Goal: Task Accomplishment & Management: Use online tool/utility

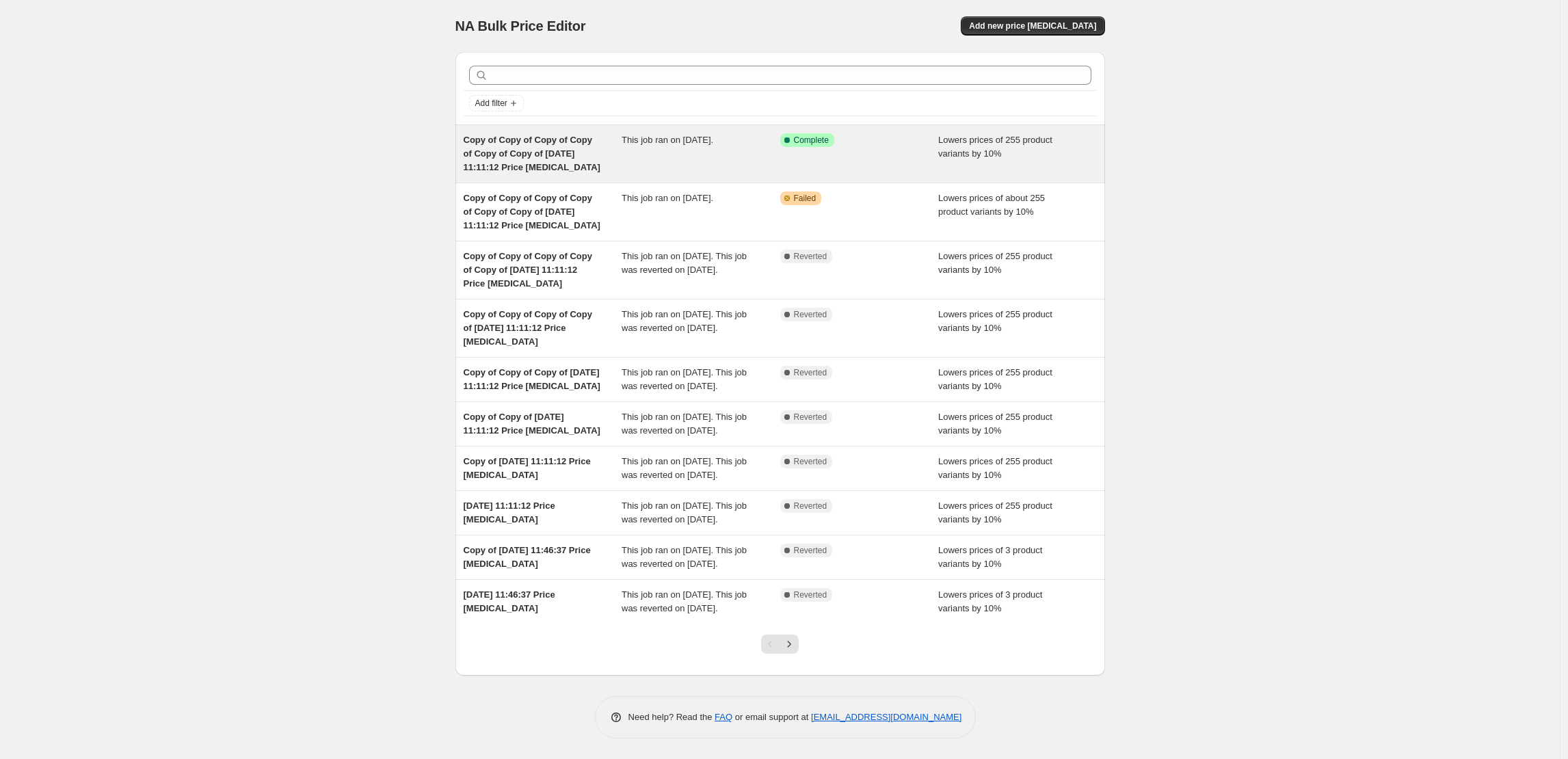
click at [766, 151] on div "This job ran on 25 August 2025." at bounding box center [701, 154] width 159 height 41
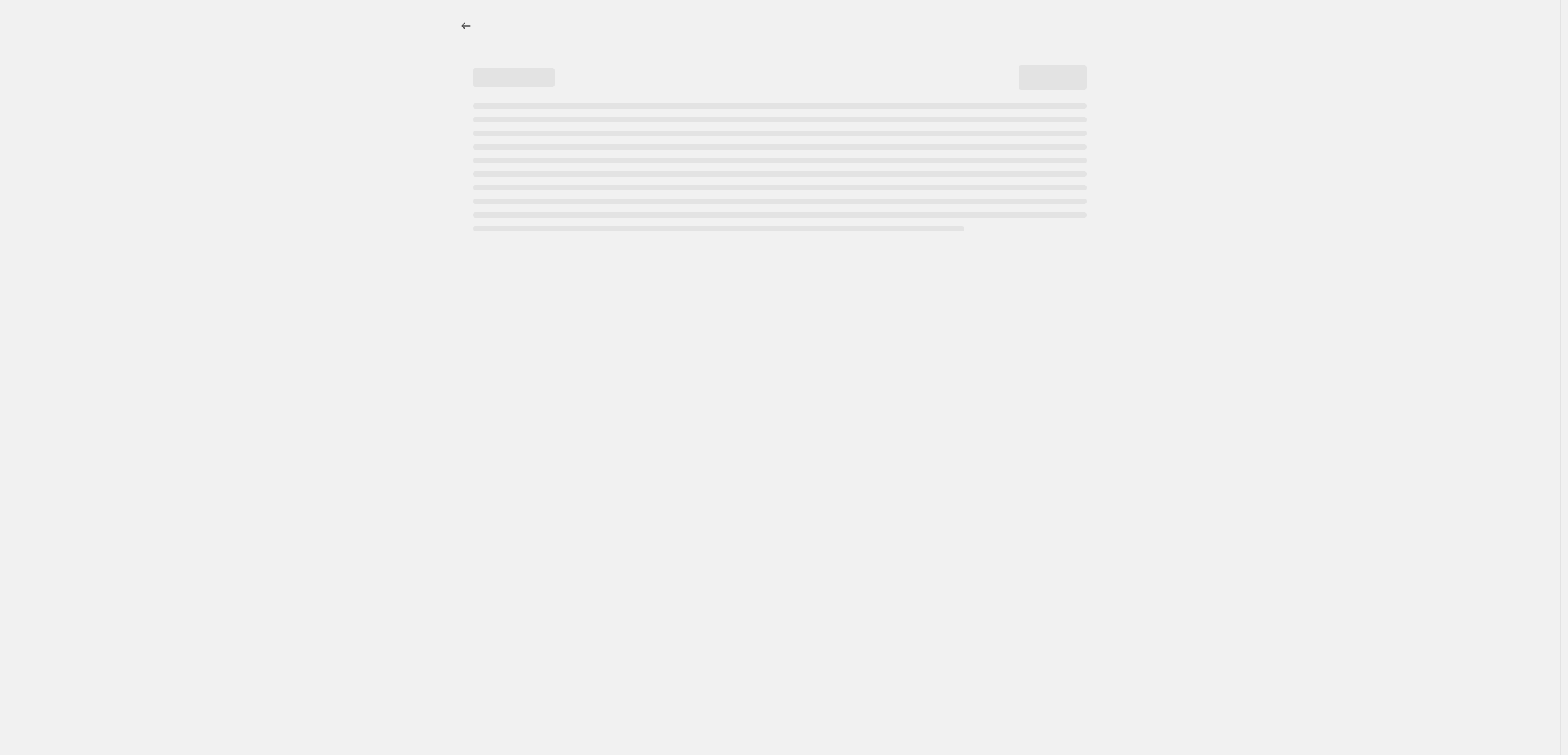
select select "percentage"
select select "collection"
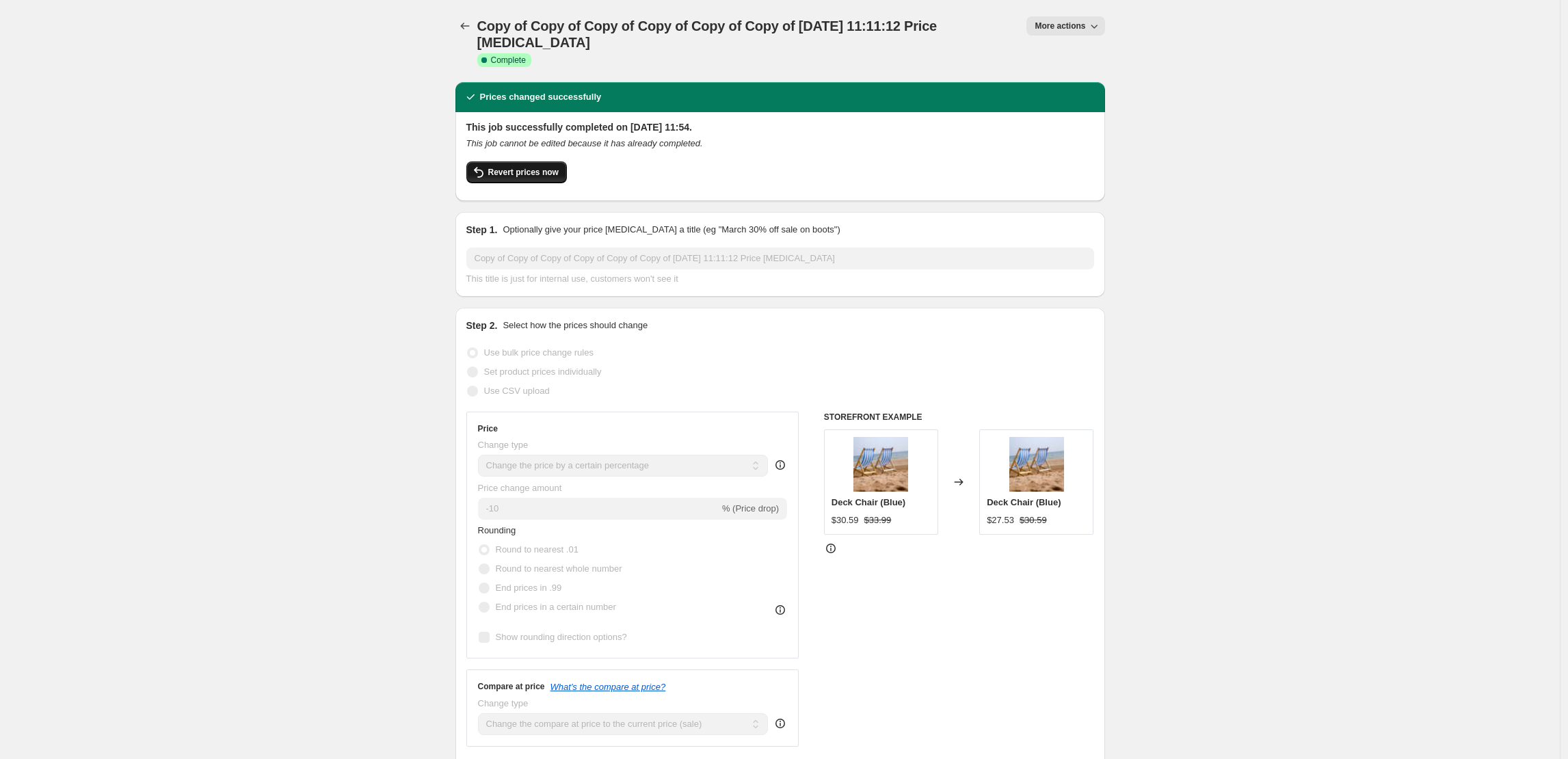
click at [559, 176] on span "Revert prices now" at bounding box center [523, 173] width 71 height 11
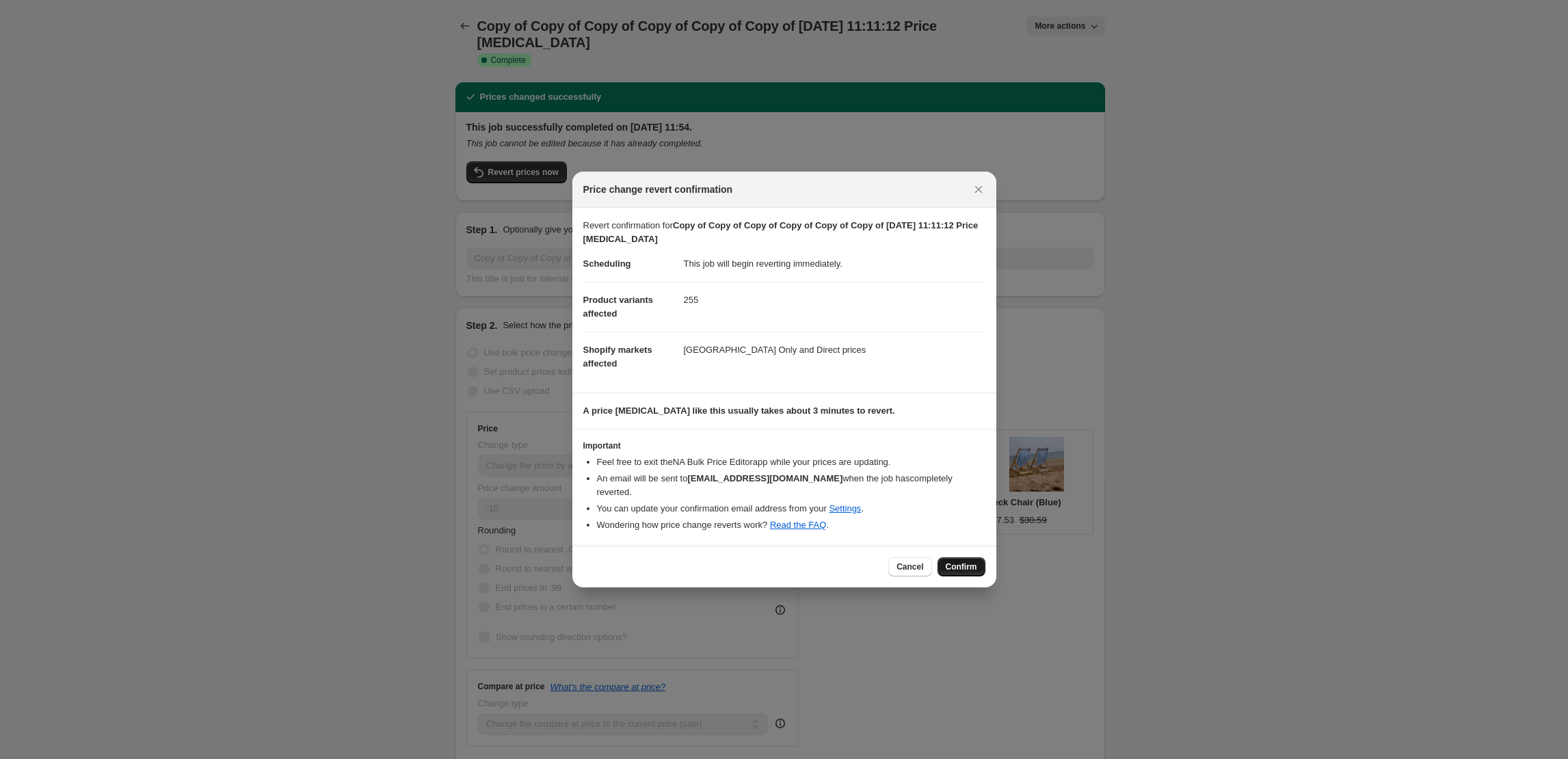
click at [965, 564] on span "Confirm" at bounding box center [962, 567] width 32 height 11
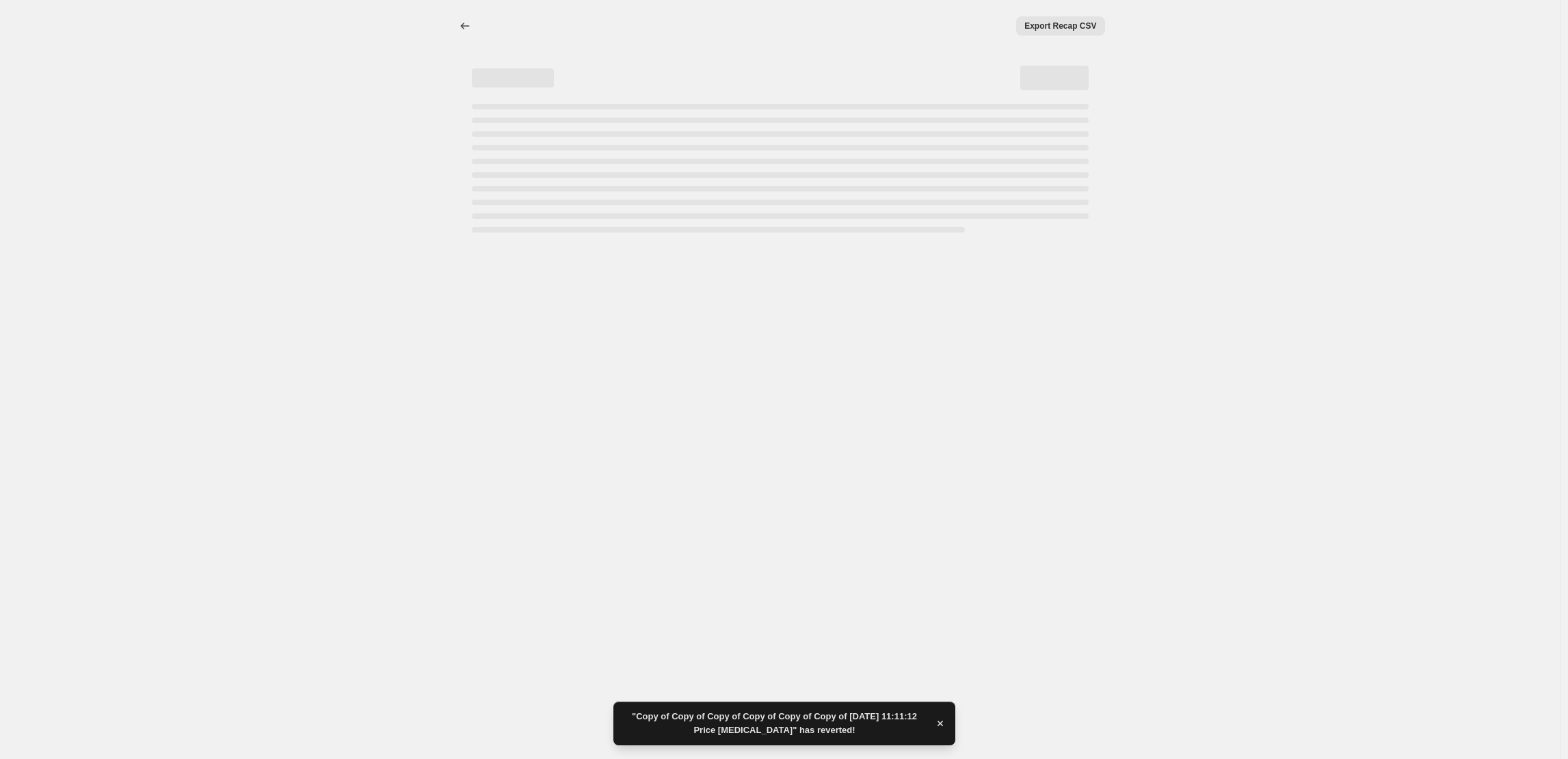
select select "percentage"
select select "collection"
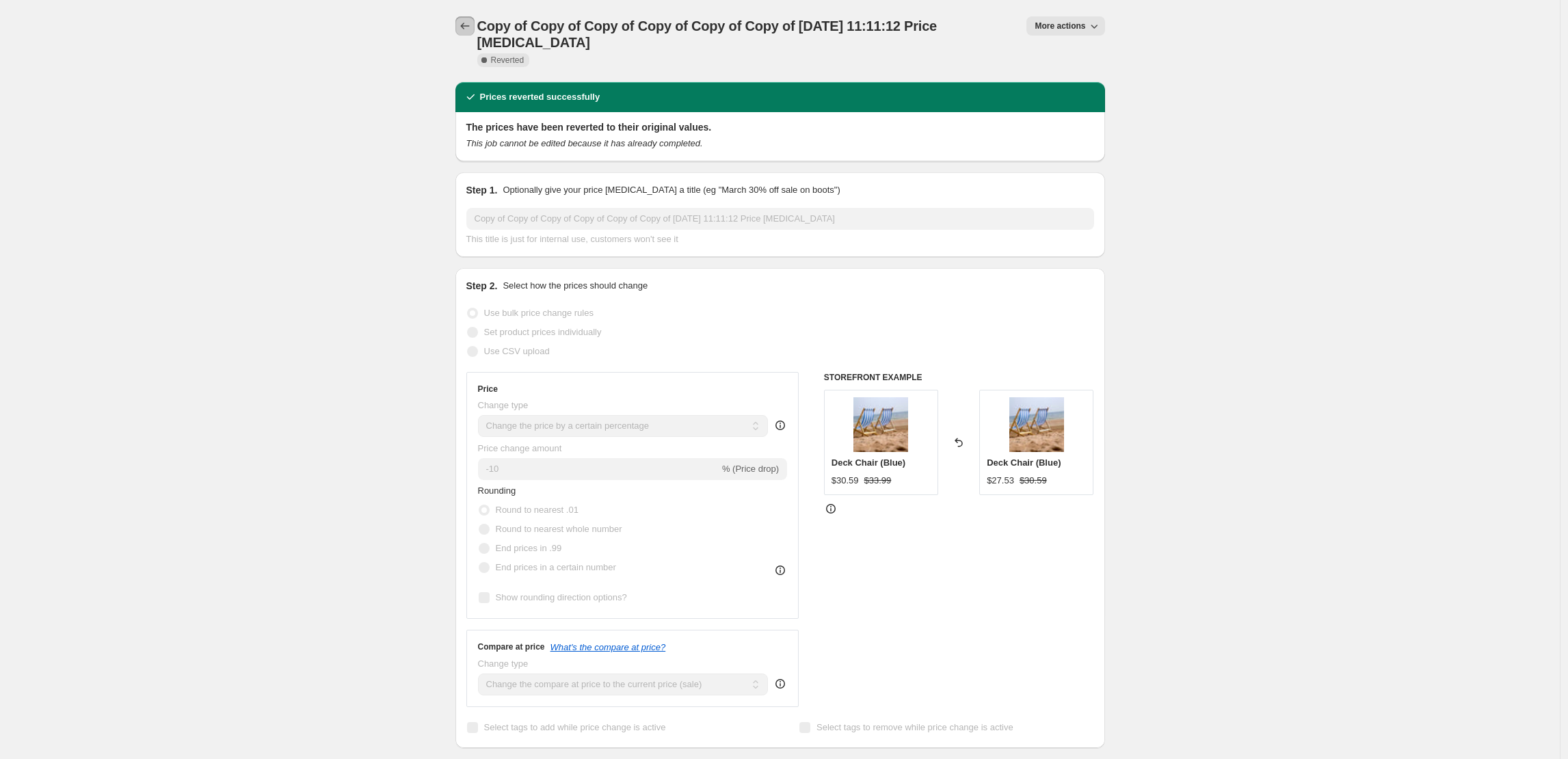
click at [468, 22] on icon "Price change jobs" at bounding box center [465, 26] width 14 height 14
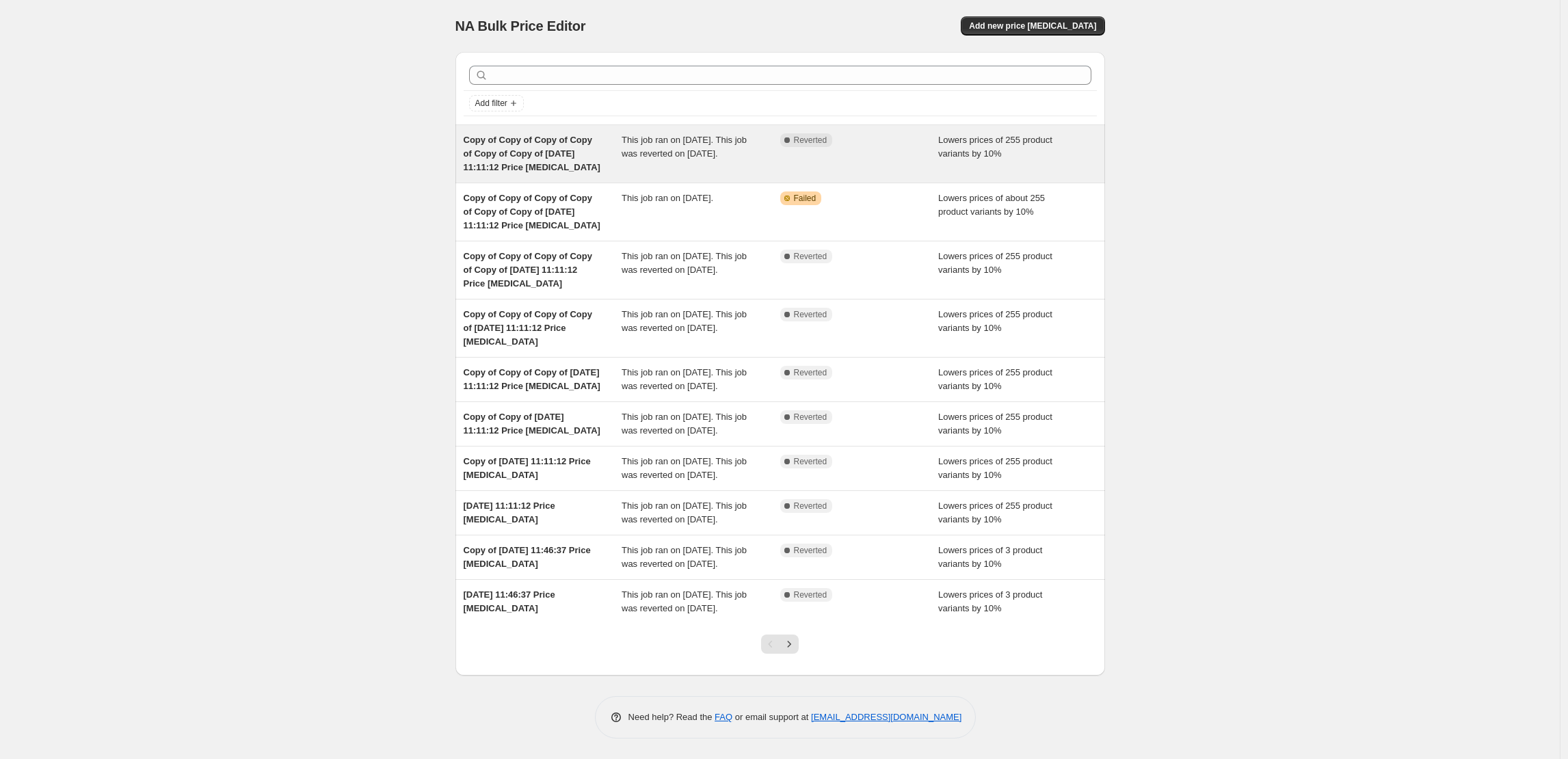
click at [707, 149] on span "This job ran on [DATE]. This job was reverted on [DATE]." at bounding box center [684, 147] width 125 height 24
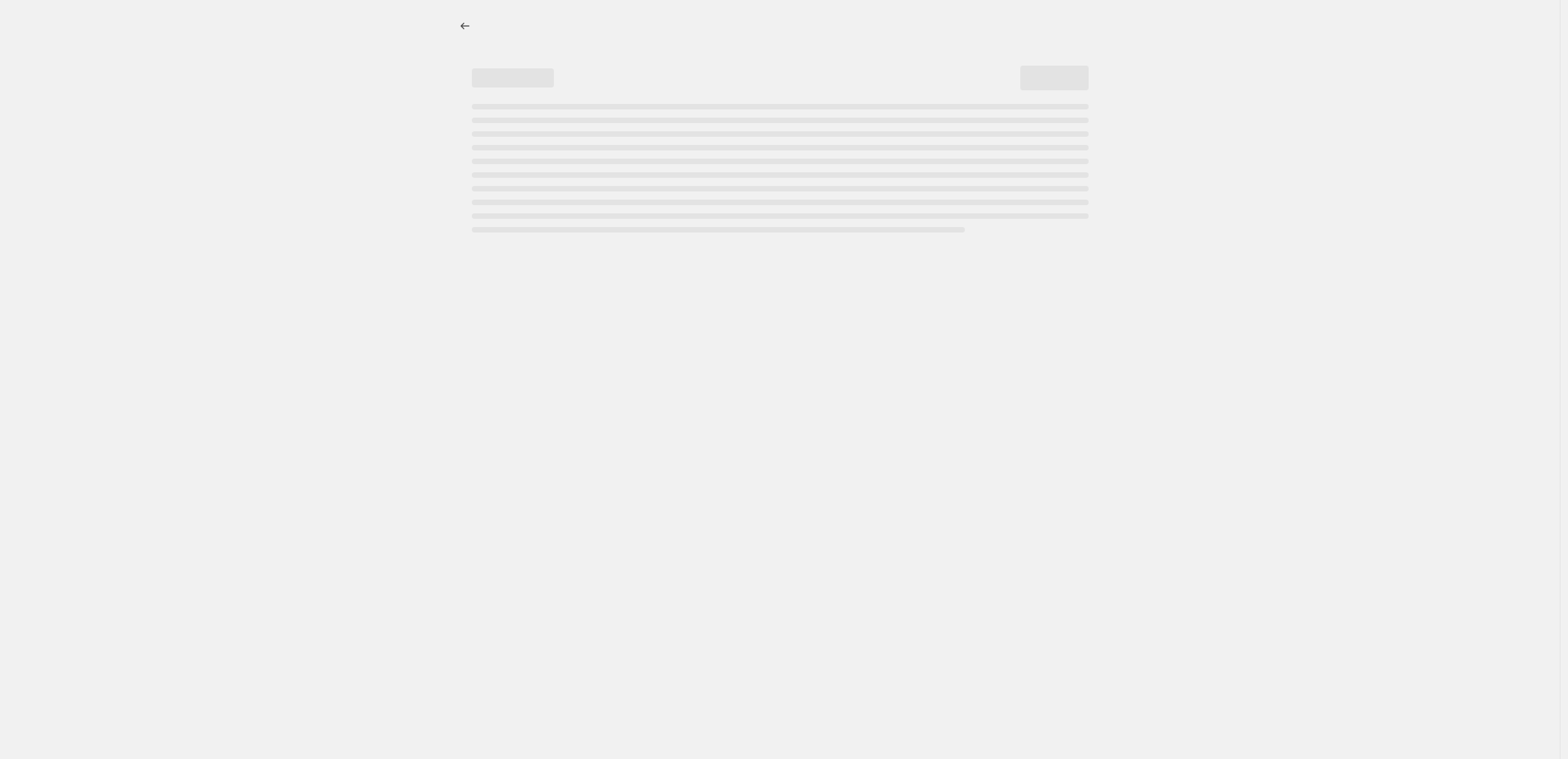
select select "percentage"
select select "collection"
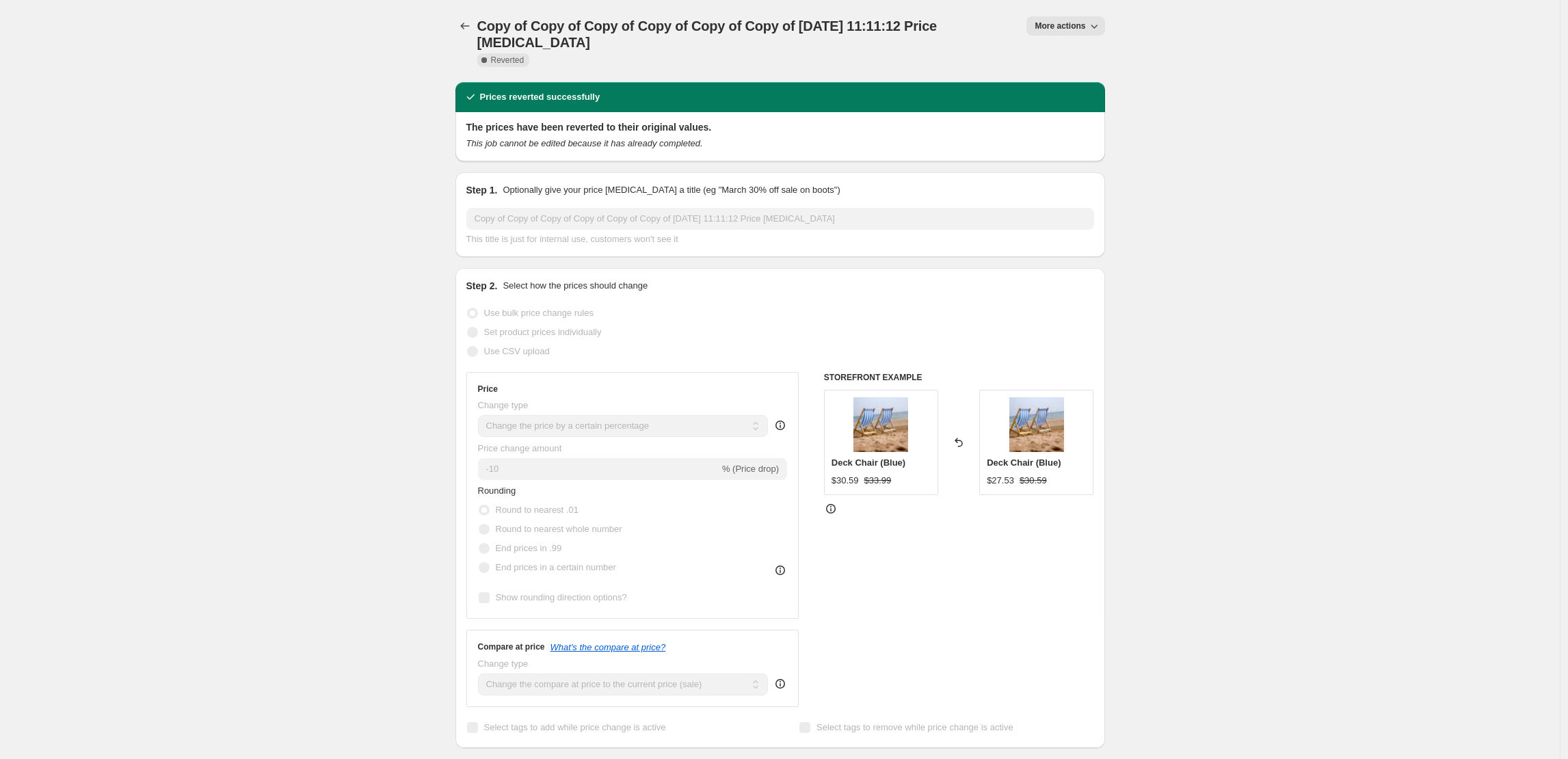
click at [1079, 25] on span "More actions" at bounding box center [1060, 26] width 51 height 11
click at [1065, 59] on span "Copy to new job" at bounding box center [1069, 54] width 64 height 10
select select "percentage"
select select "collection"
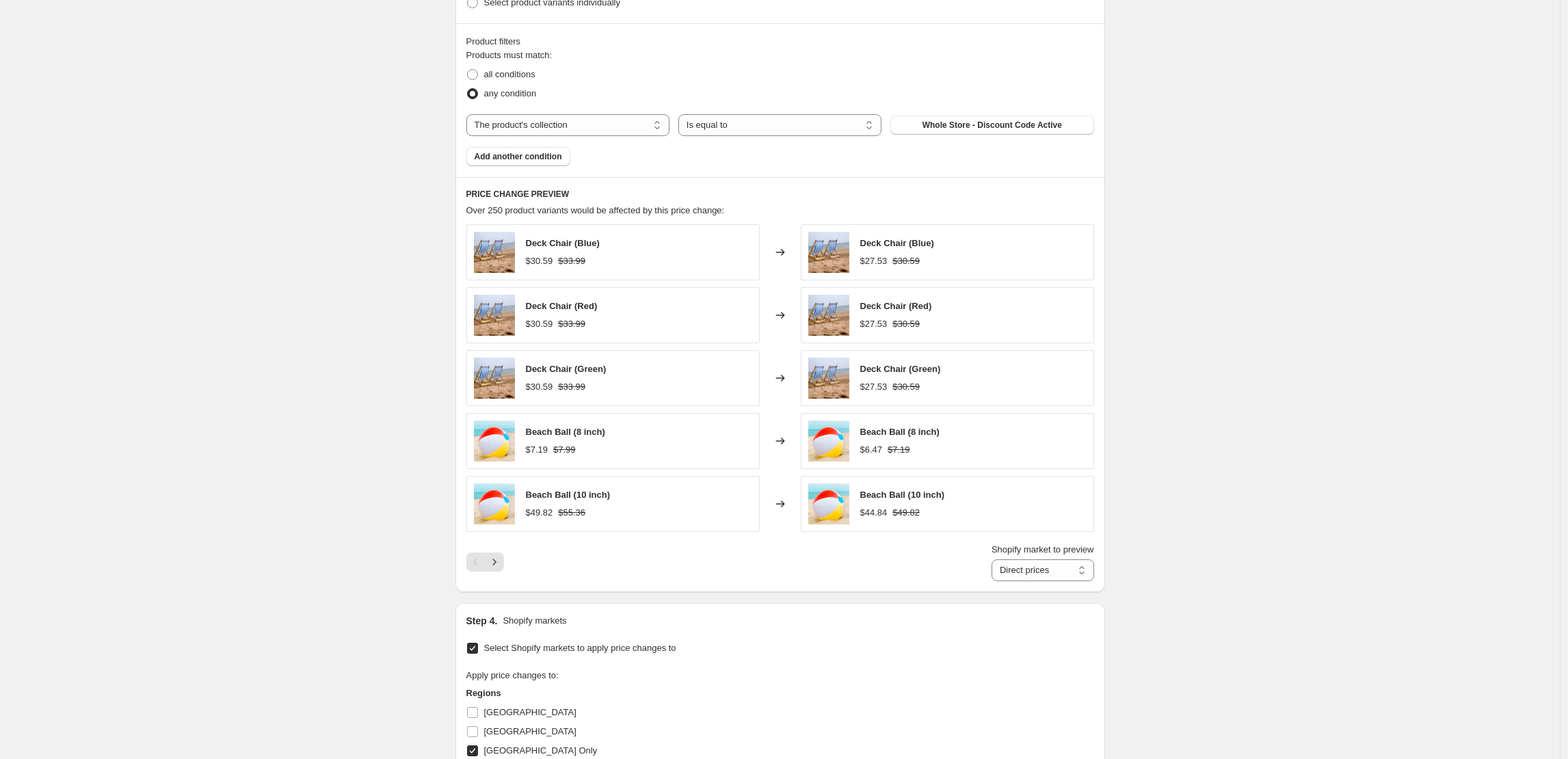
scroll to position [1064, 0]
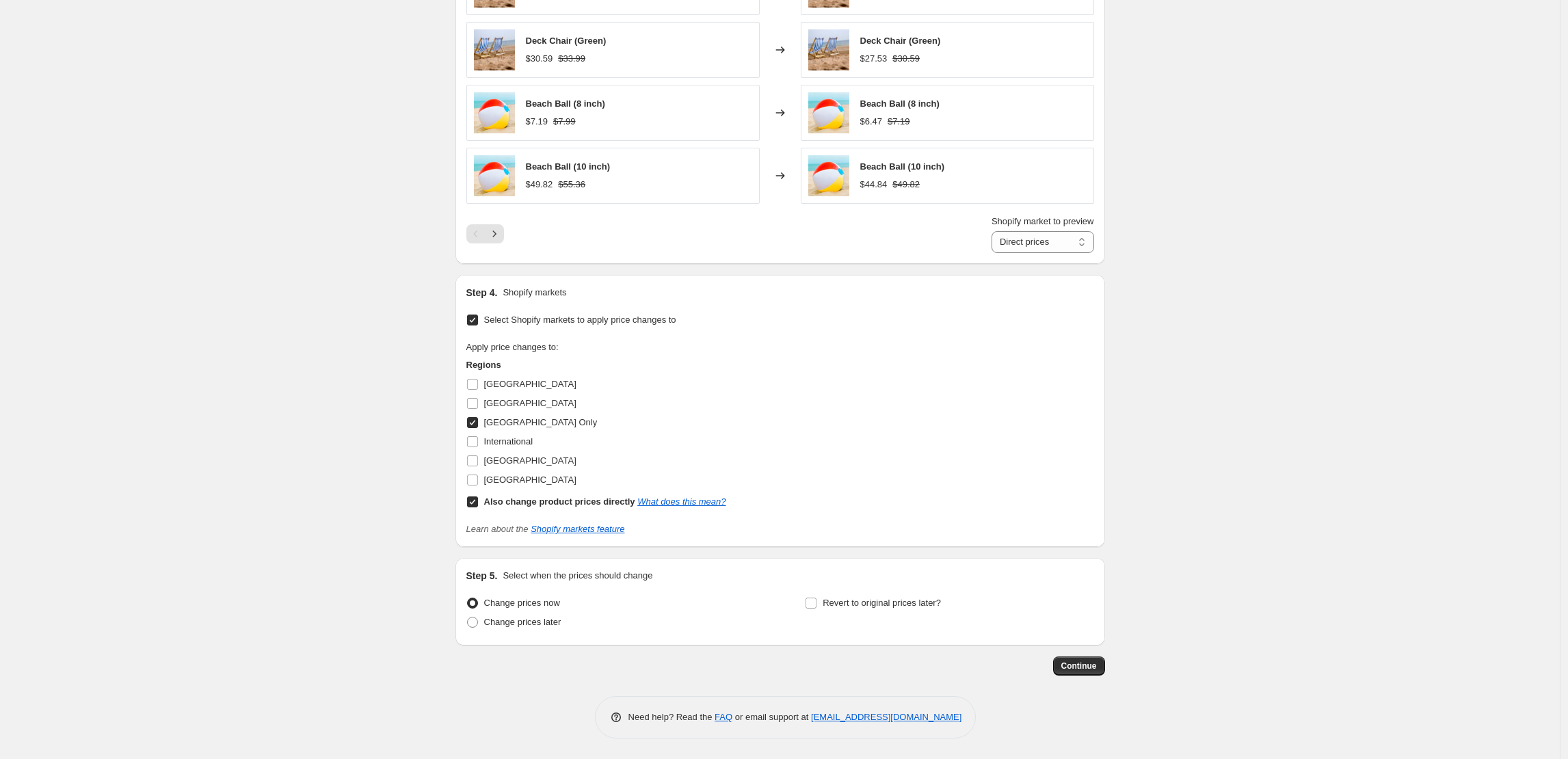
click at [475, 417] on input "[GEOGRAPHIC_DATA] Only" at bounding box center [473, 423] width 11 height 11
checkbox input "false"
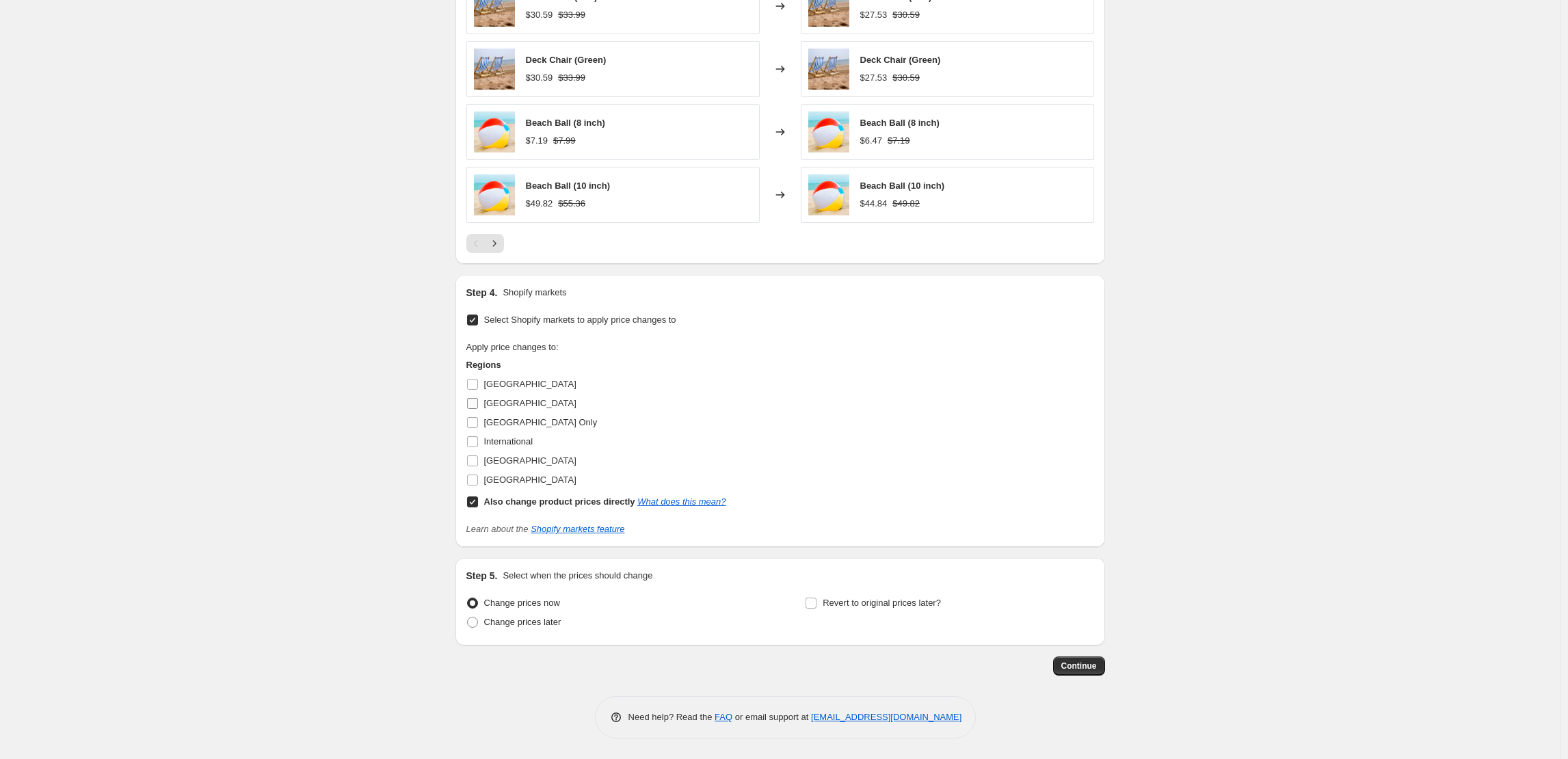
scroll to position [1045, 0]
click at [478, 406] on input "[GEOGRAPHIC_DATA]" at bounding box center [473, 403] width 11 height 11
checkbox input "true"
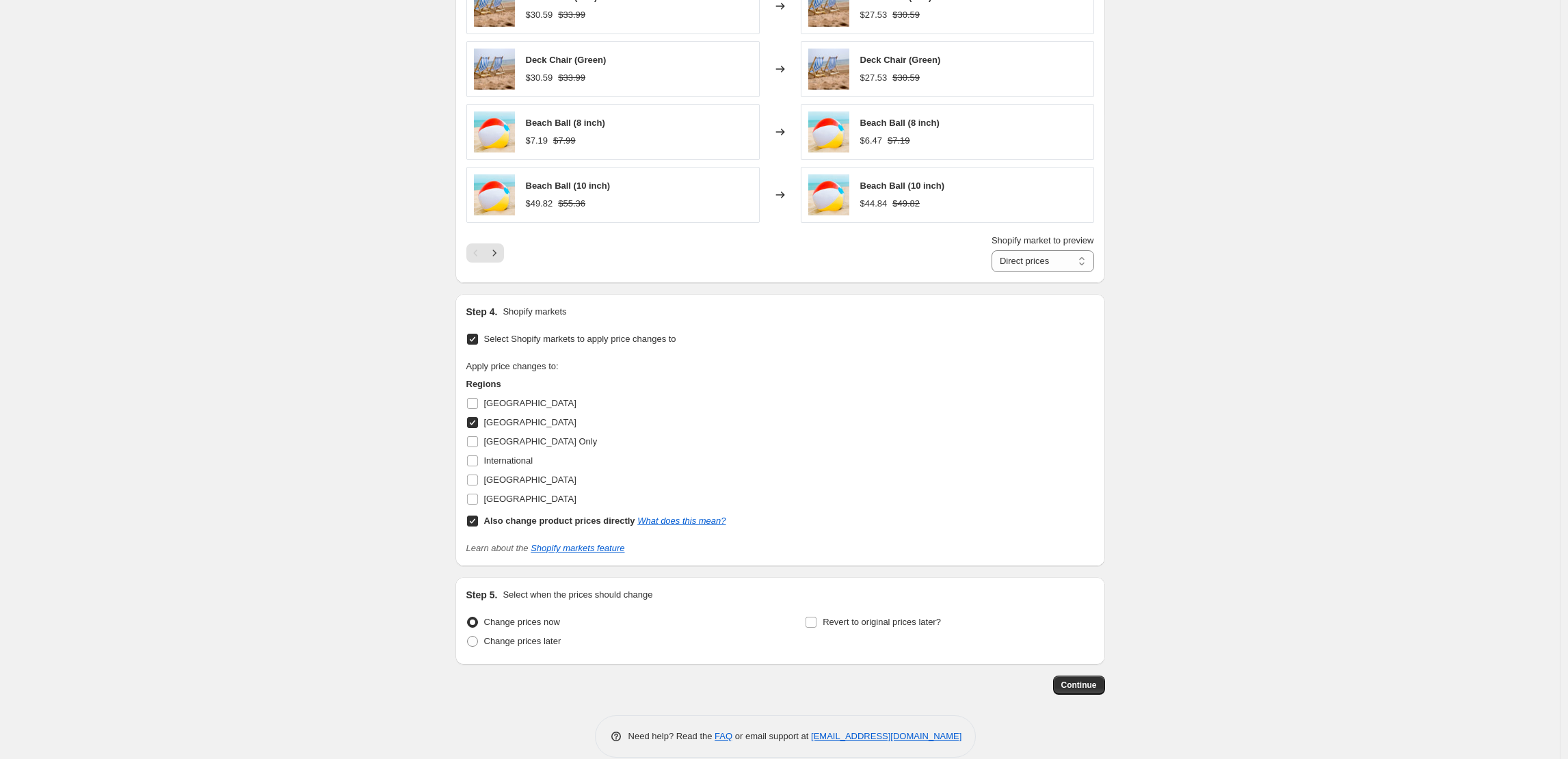
click at [1065, 684] on span "Continue" at bounding box center [1079, 685] width 36 height 11
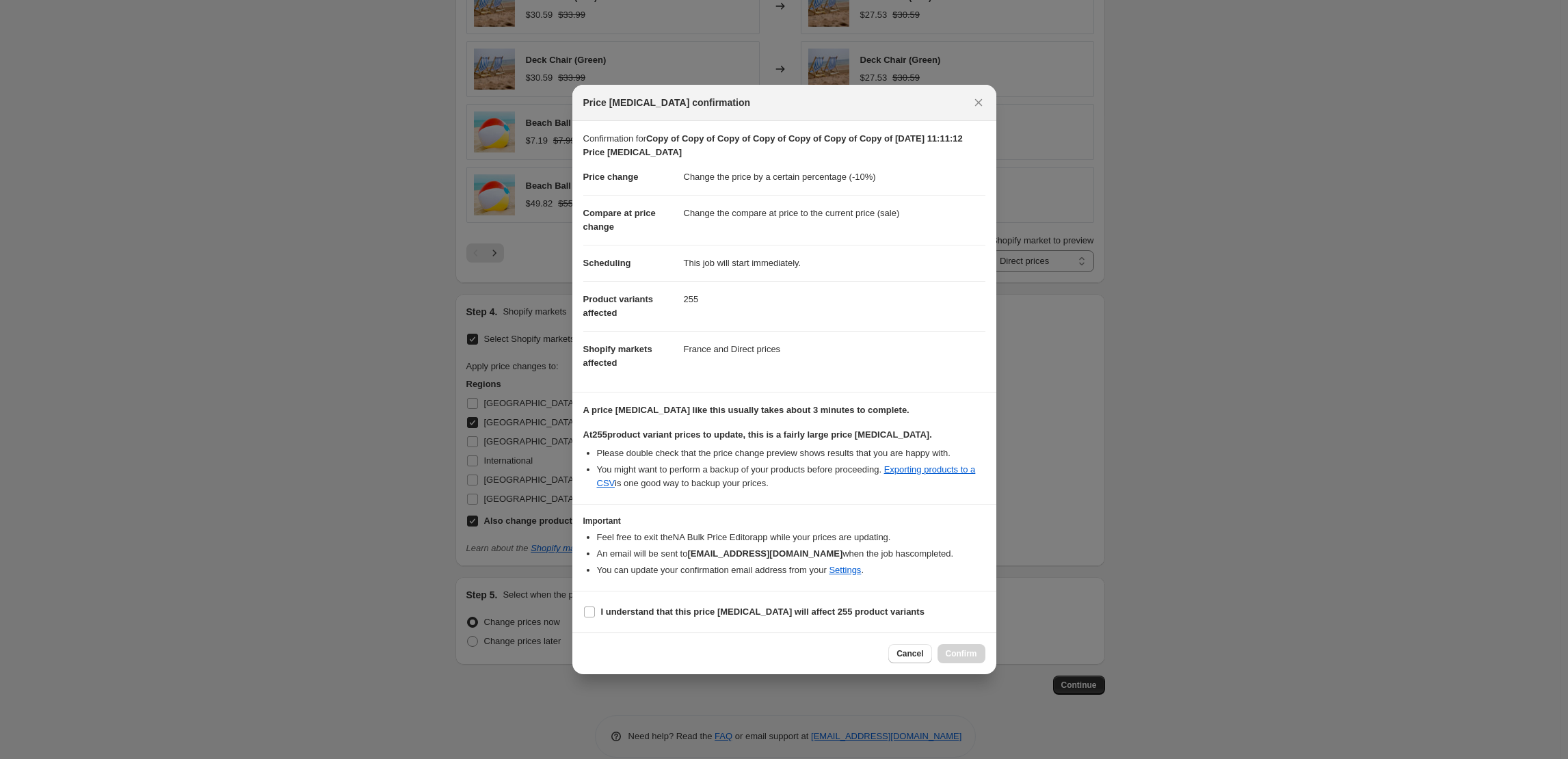
click at [707, 624] on section "I understand that this price [MEDICAL_DATA] will affect 255 product variants" at bounding box center [784, 612] width 424 height 41
click at [712, 614] on b "I understand that this price [MEDICAL_DATA] will affect 255 product variants" at bounding box center [762, 611] width 323 height 10
click at [595, 614] on input "I understand that this price [MEDICAL_DATA] will affect 255 product variants" at bounding box center [589, 612] width 11 height 11
checkbox input "true"
click at [956, 656] on span "Confirm" at bounding box center [962, 654] width 32 height 11
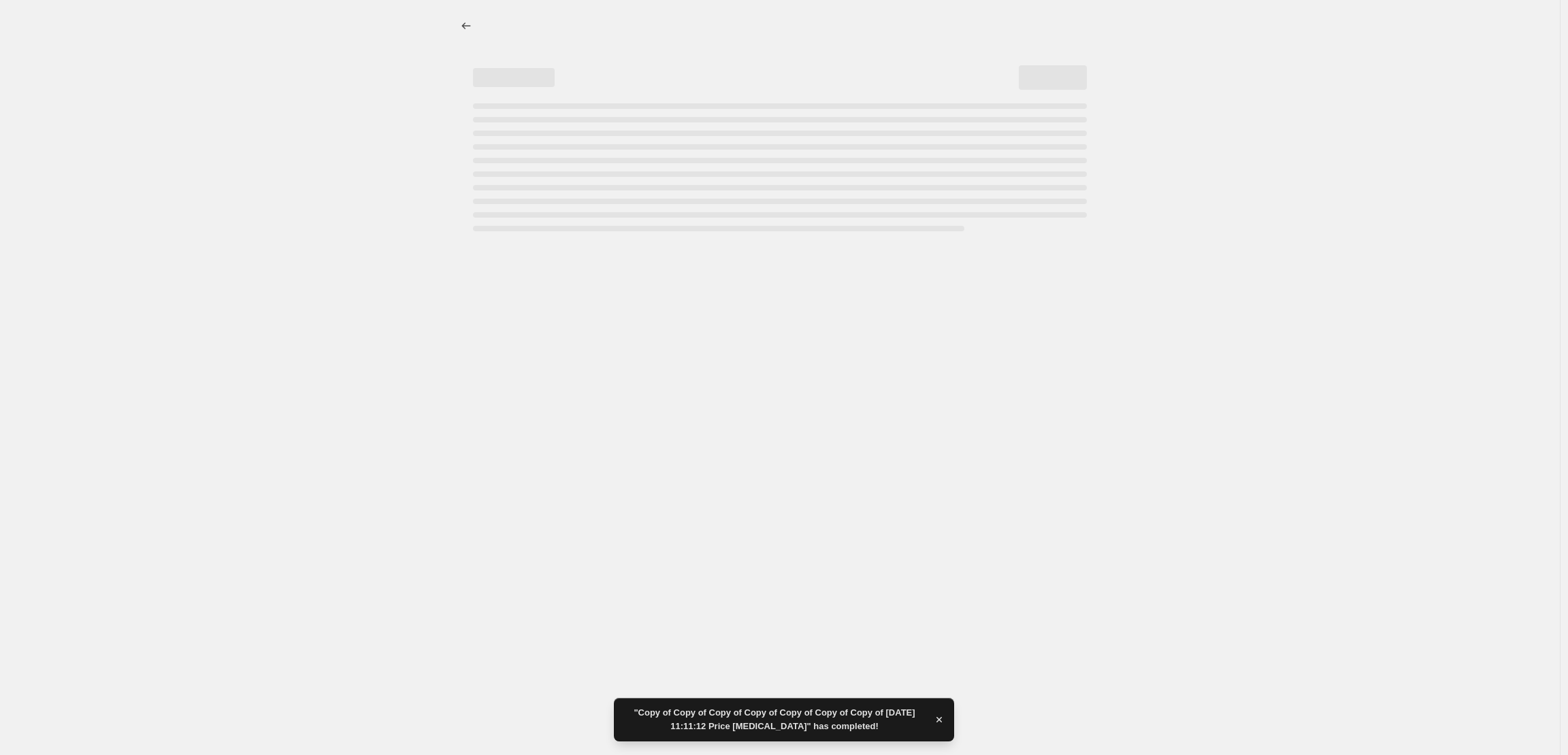
select select "percentage"
select select "collection"
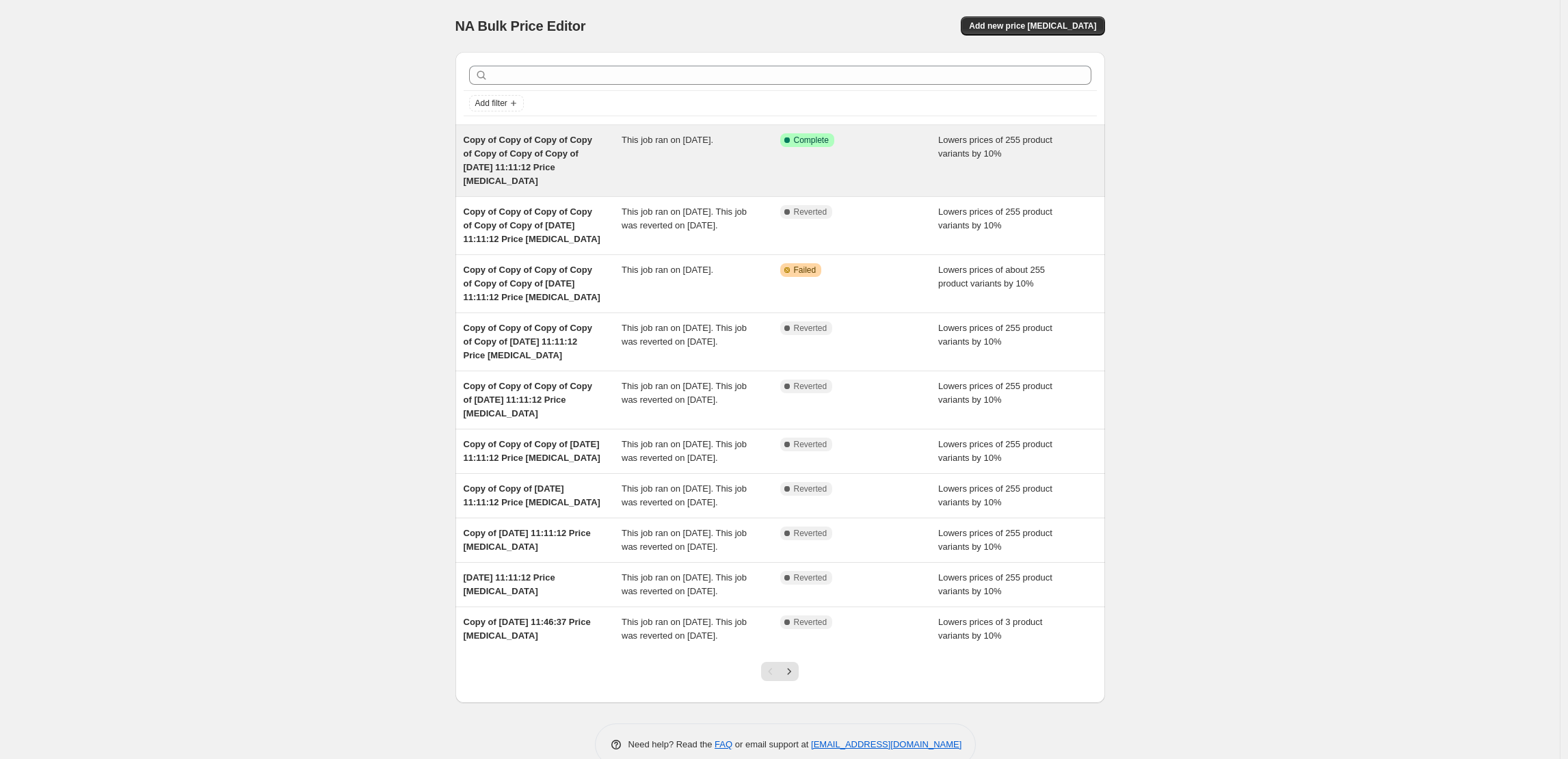
click at [759, 143] on div "This job ran on 27 August 2025." at bounding box center [701, 161] width 159 height 55
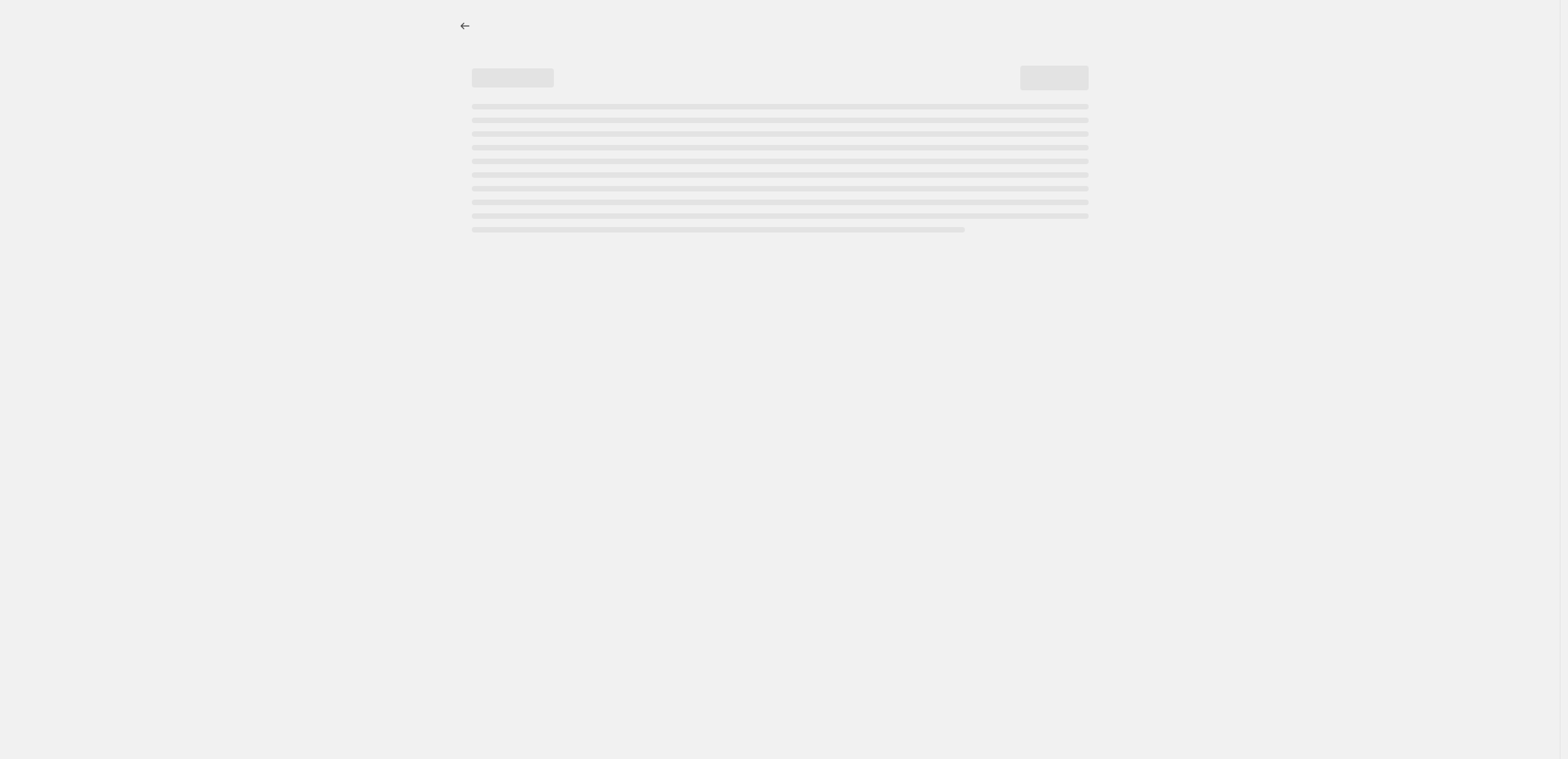
select select "percentage"
select select "collection"
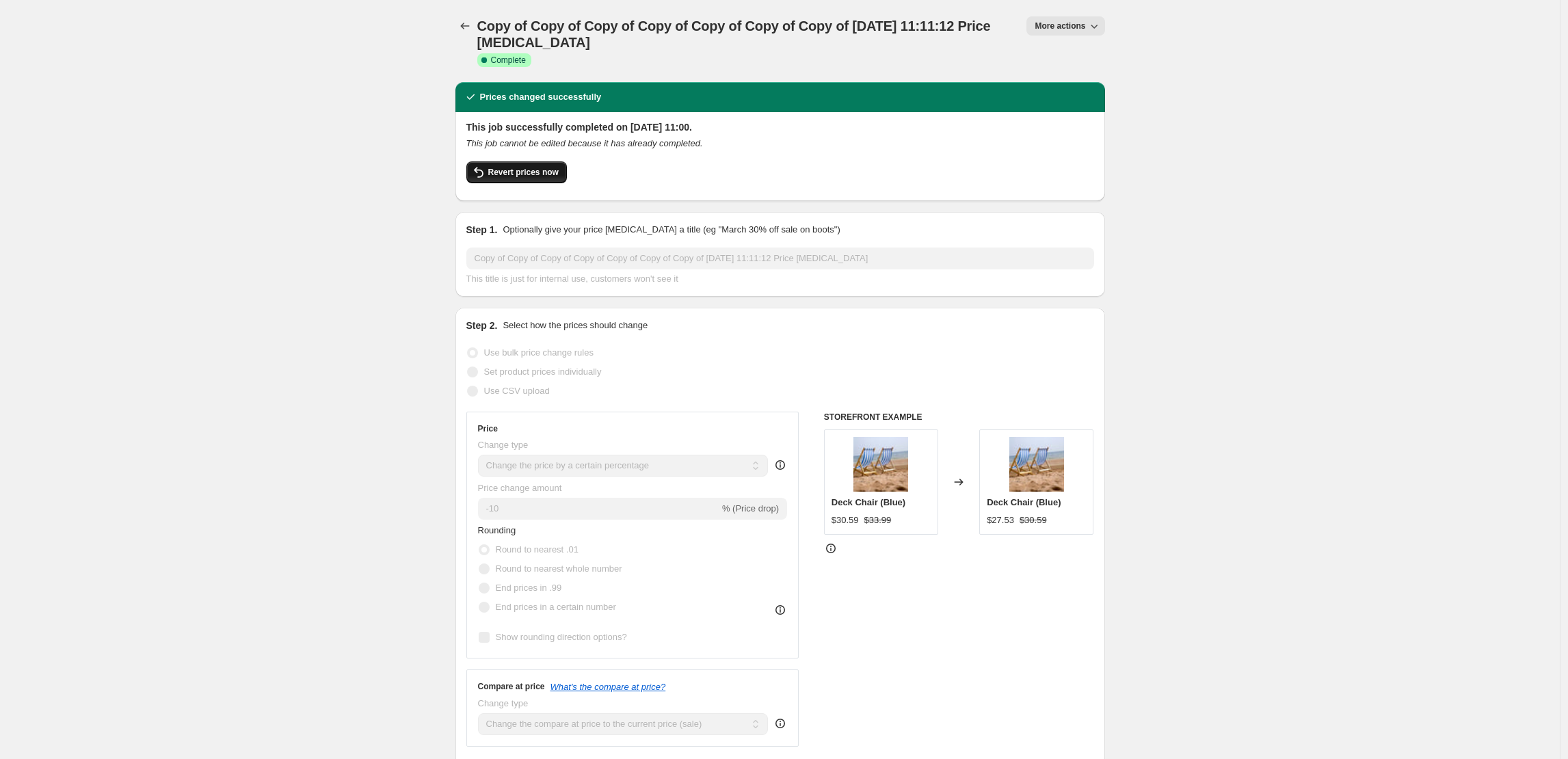
click at [543, 180] on button "Revert prices now" at bounding box center [517, 173] width 101 height 22
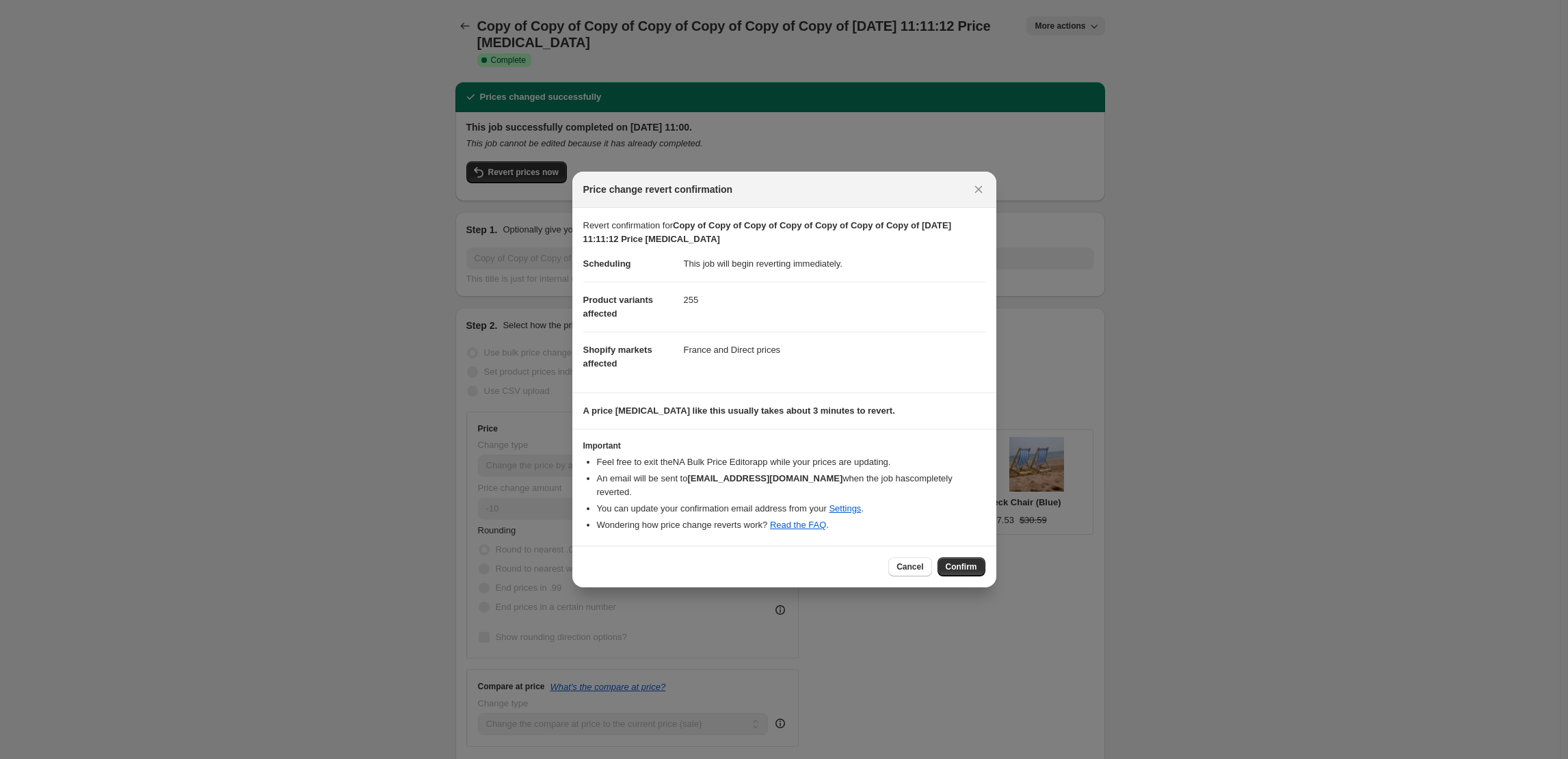
click at [967, 573] on div "Cancel Confirm" at bounding box center [784, 567] width 424 height 42
click at [969, 562] on span "Confirm" at bounding box center [962, 567] width 32 height 11
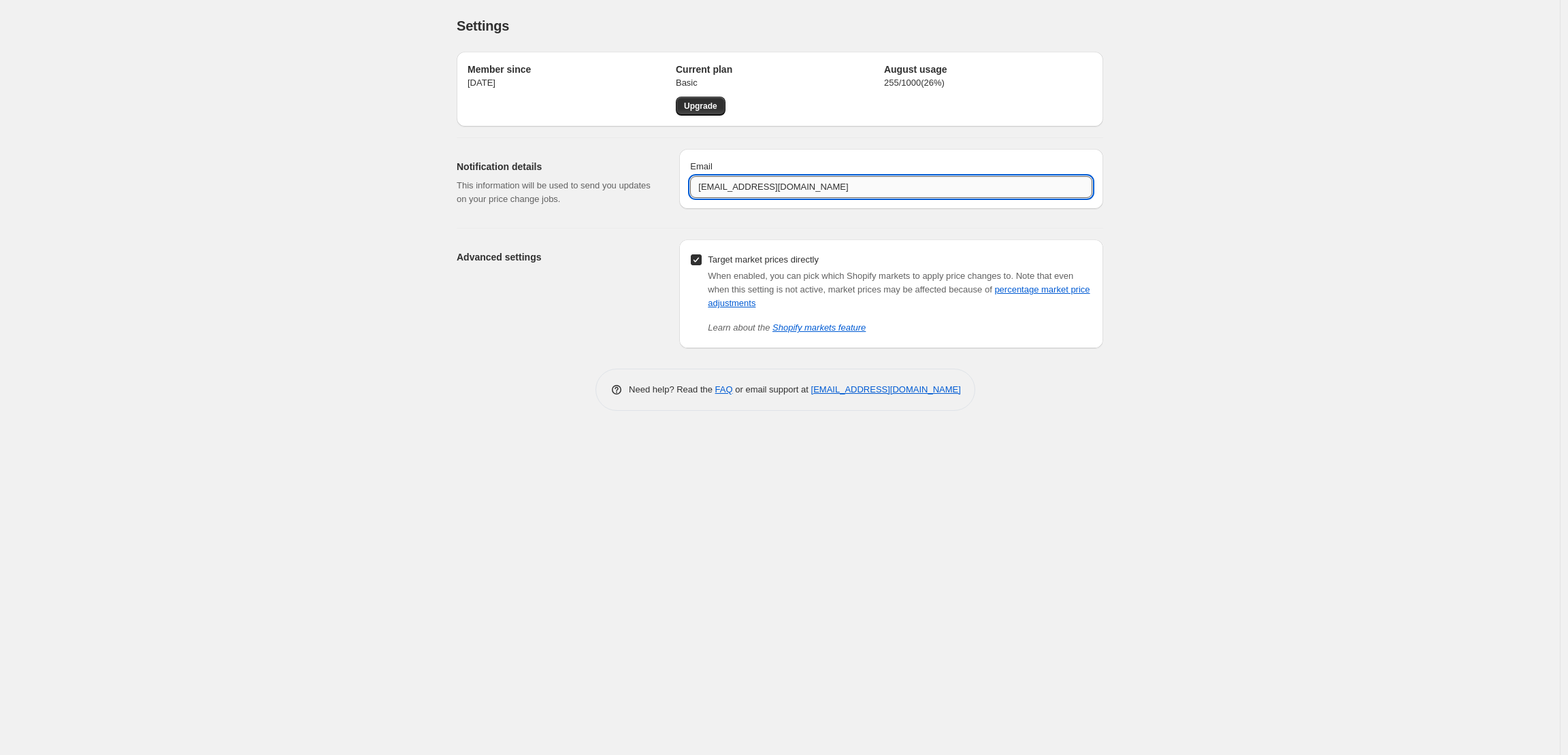
click at [715, 192] on input "services@fiftypoint6.com" at bounding box center [891, 187] width 402 height 22
click at [715, 189] on input "services@fiftypoint6.com" at bounding box center [891, 187] width 402 height 22
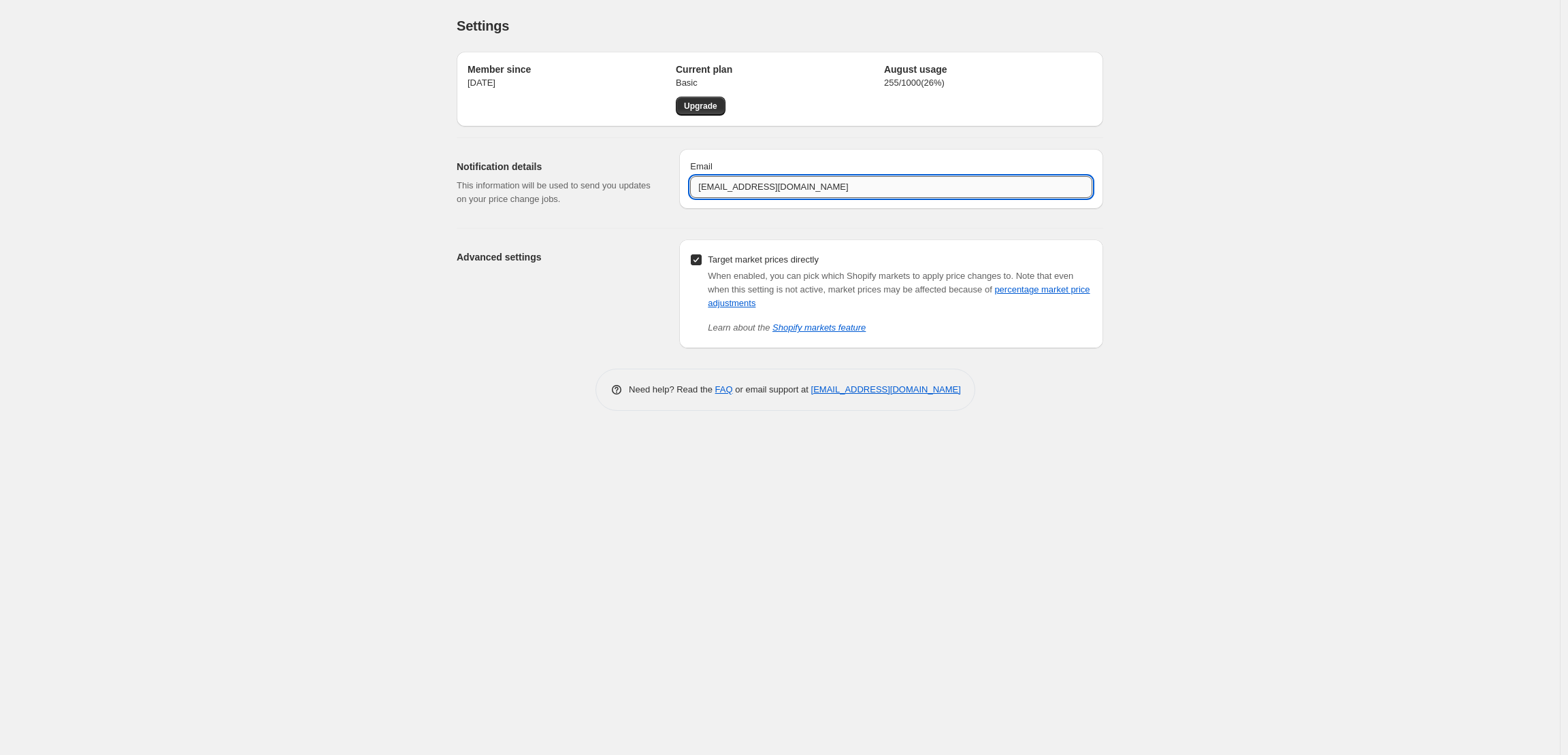
click at [715, 189] on input "services@fiftypoint6.com" at bounding box center [891, 187] width 402 height 22
click at [718, 188] on input "services@fiftypoint6.com" at bounding box center [891, 187] width 402 height 22
type input "[PERSON_NAME][EMAIL_ADDRESS][DOMAIN_NAME]"
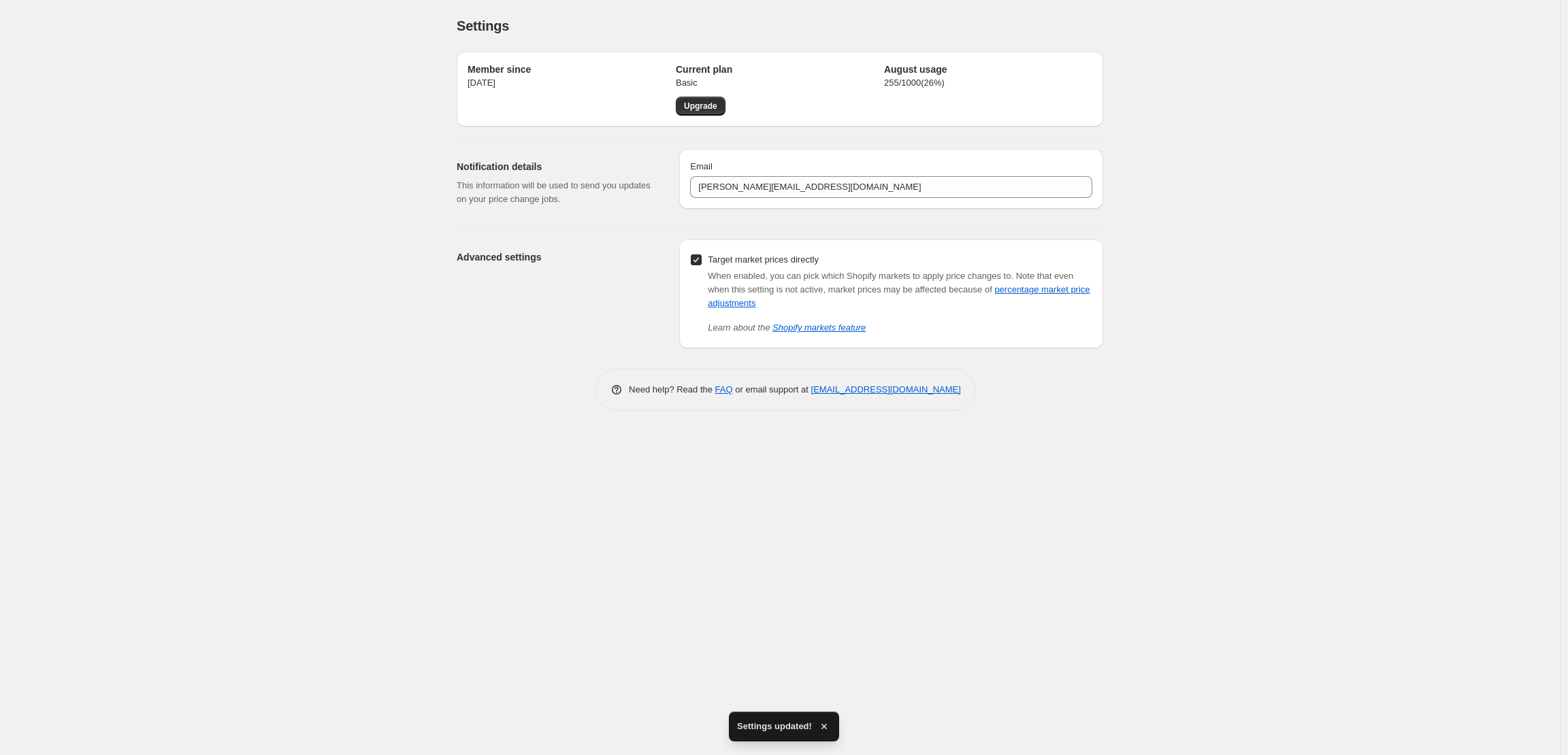
click at [273, 302] on div "Settings. This page is ready Settings Member since 18 Apr 2023 Current plan Bas…" at bounding box center [780, 378] width 1560 height 755
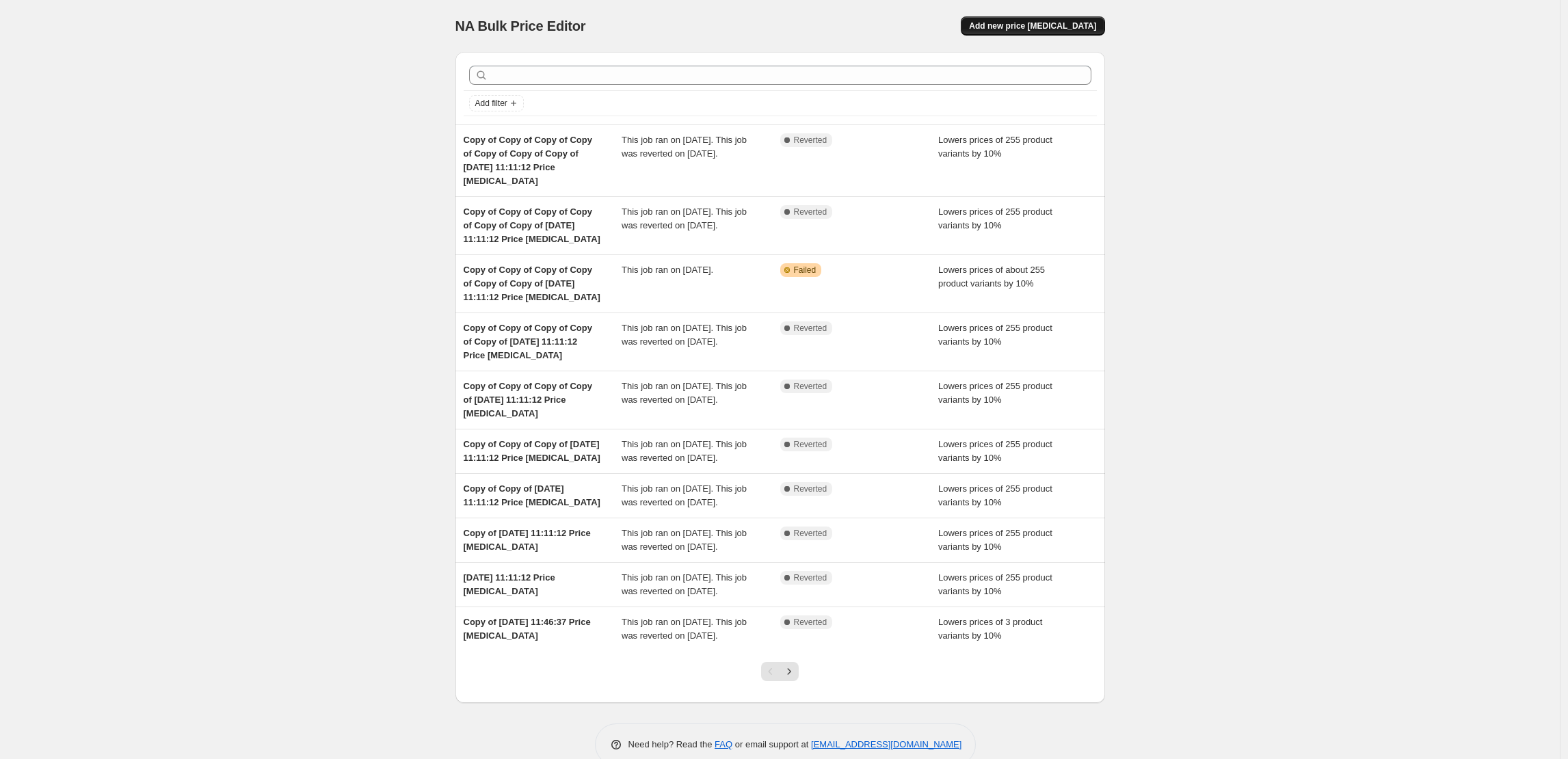
click at [1001, 25] on span "Add new price [MEDICAL_DATA]" at bounding box center [1032, 26] width 127 height 11
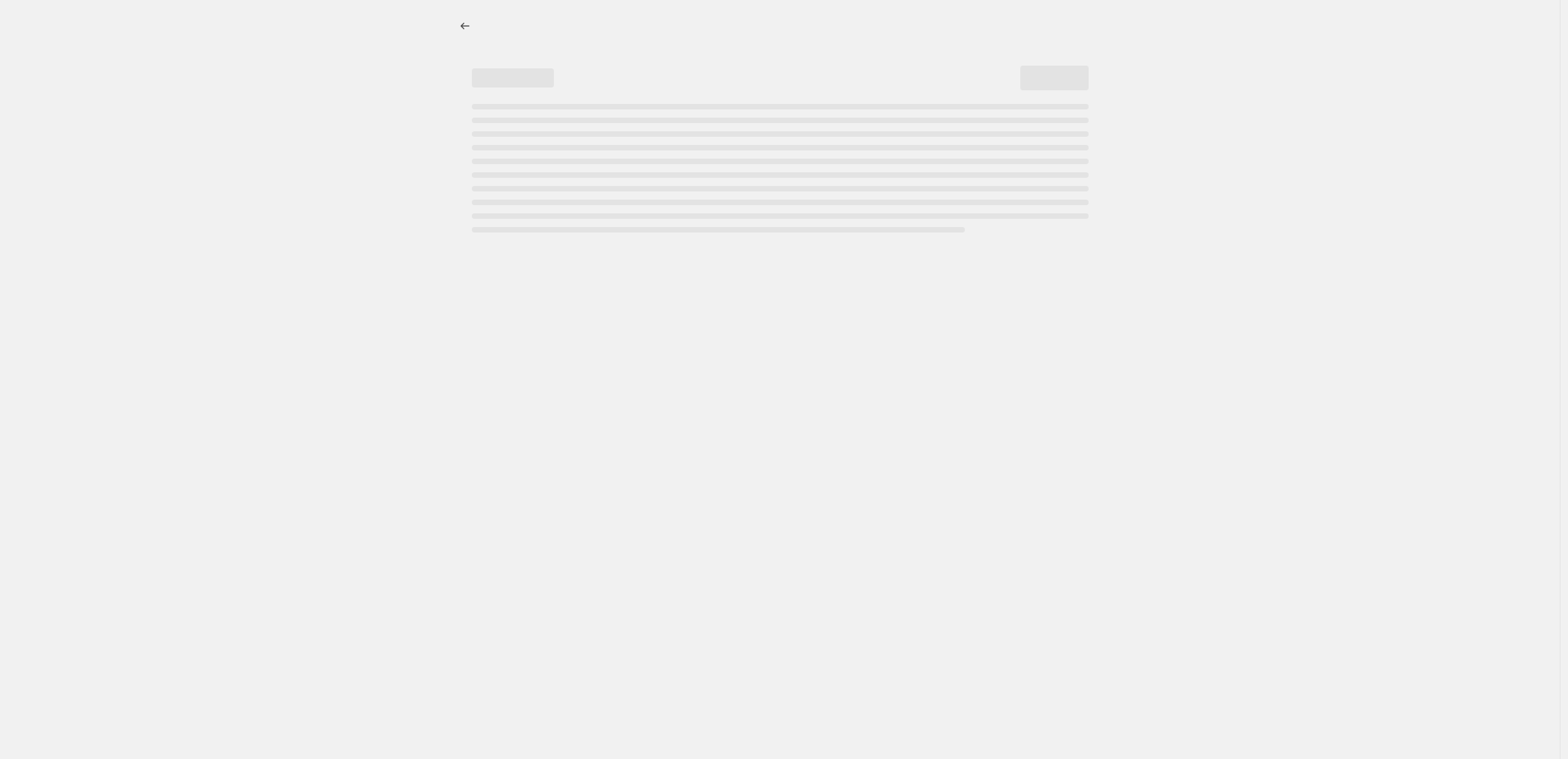
select select "percentage"
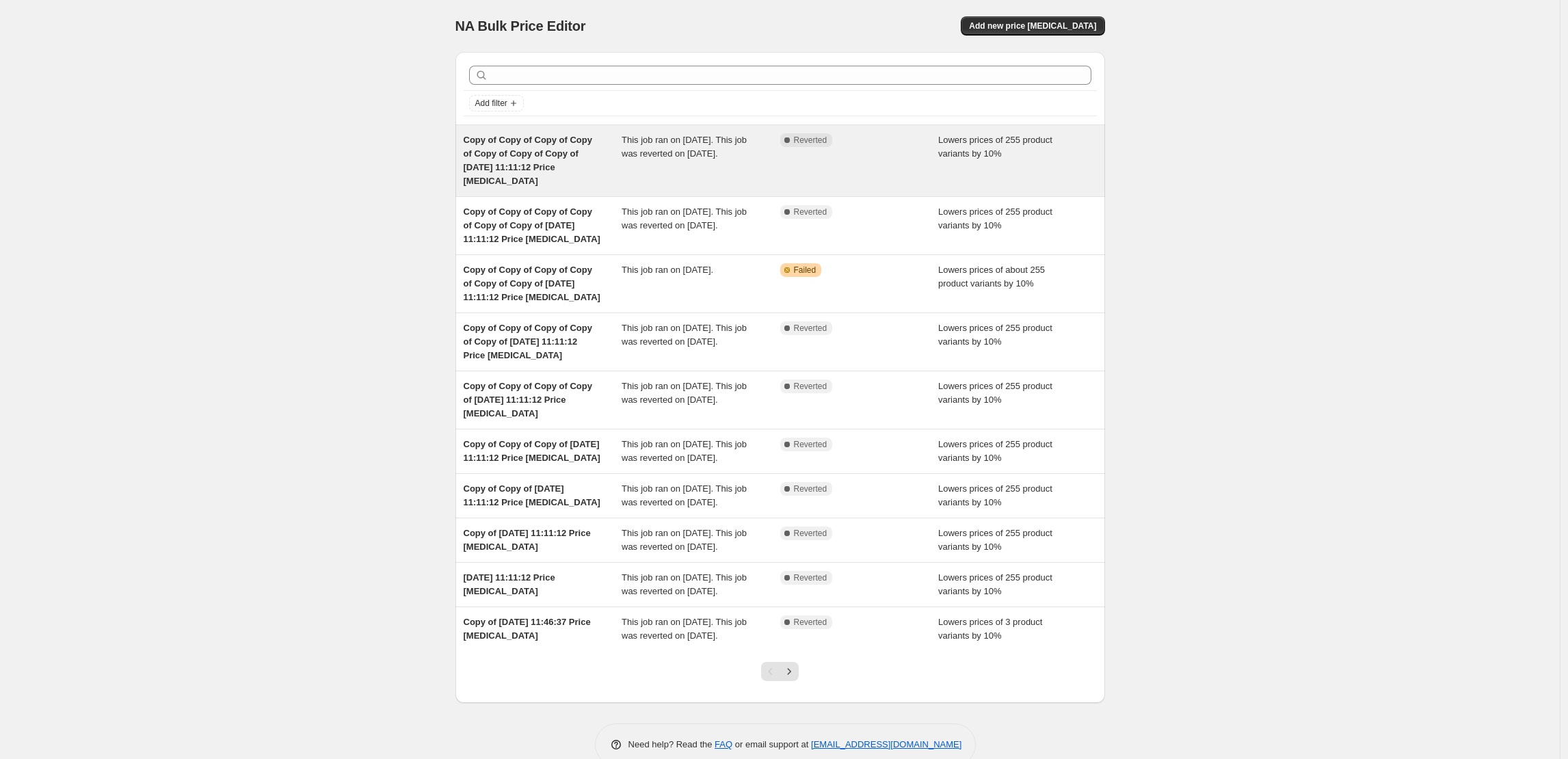
click at [914, 168] on div "Complete Reverted" at bounding box center [860, 161] width 159 height 55
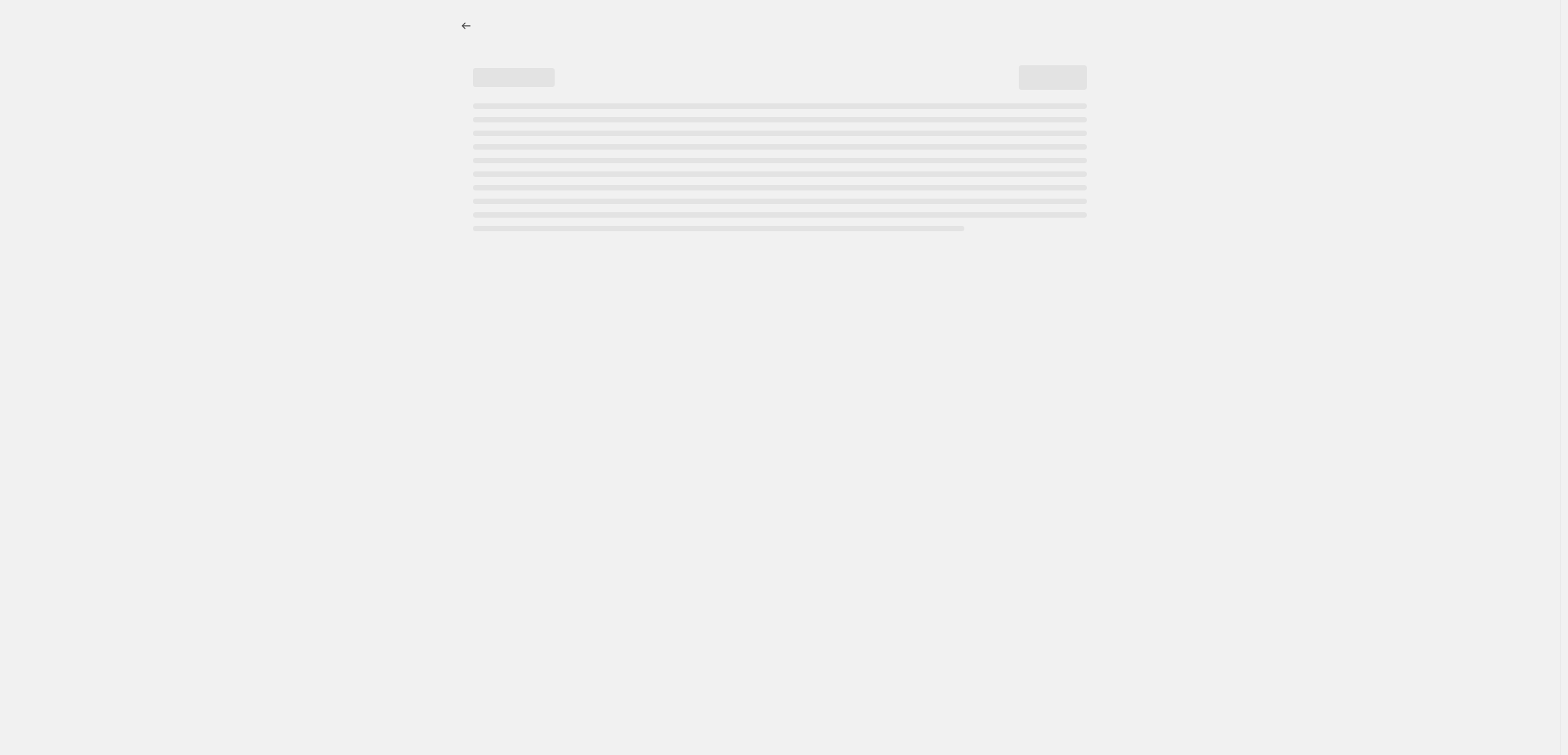
select select "percentage"
select select "collection"
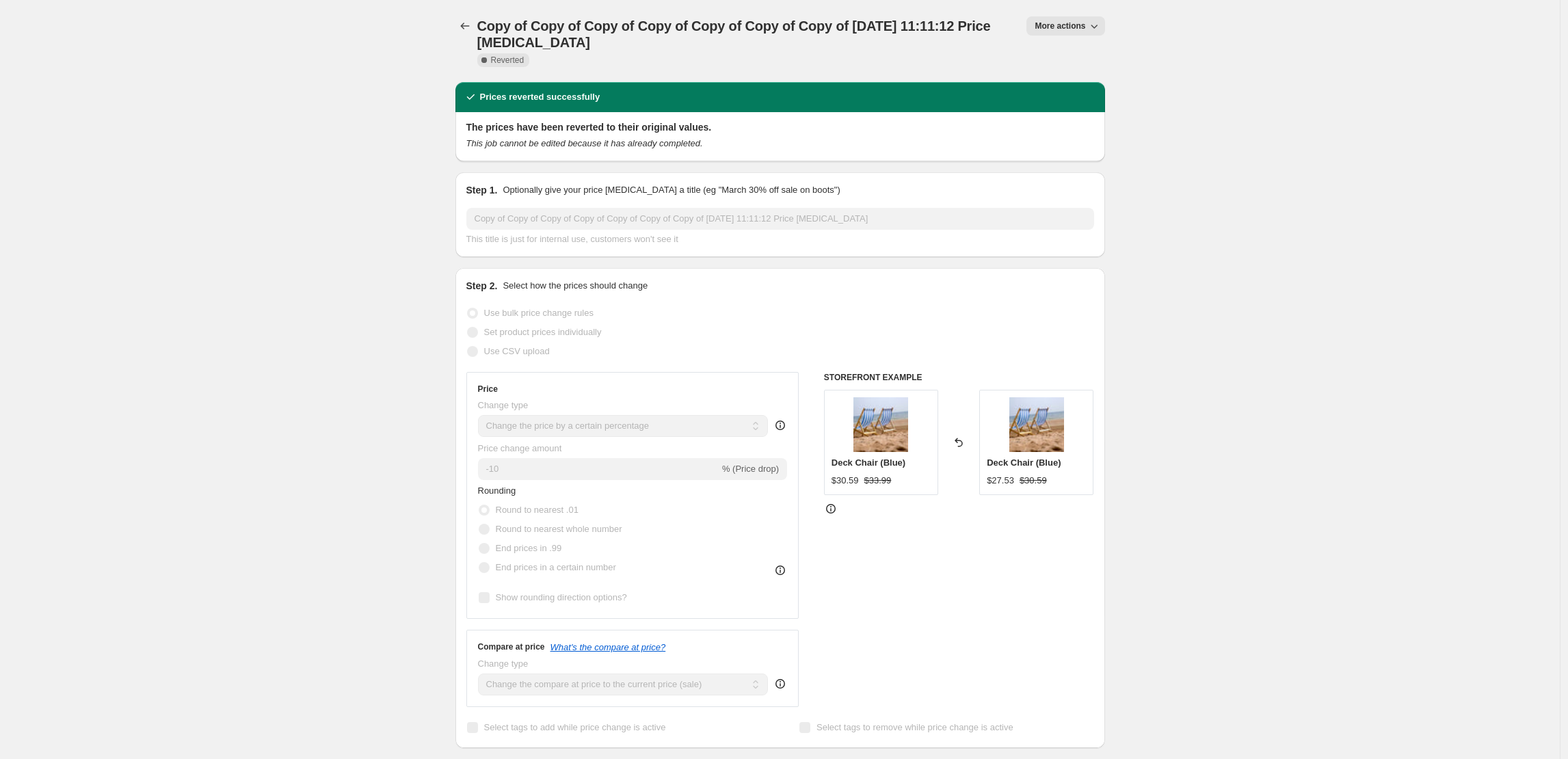
click at [1093, 28] on icon "button" at bounding box center [1094, 26] width 14 height 14
click at [1066, 63] on button "Copy to new job" at bounding box center [1074, 54] width 83 height 22
select select "percentage"
select select "collection"
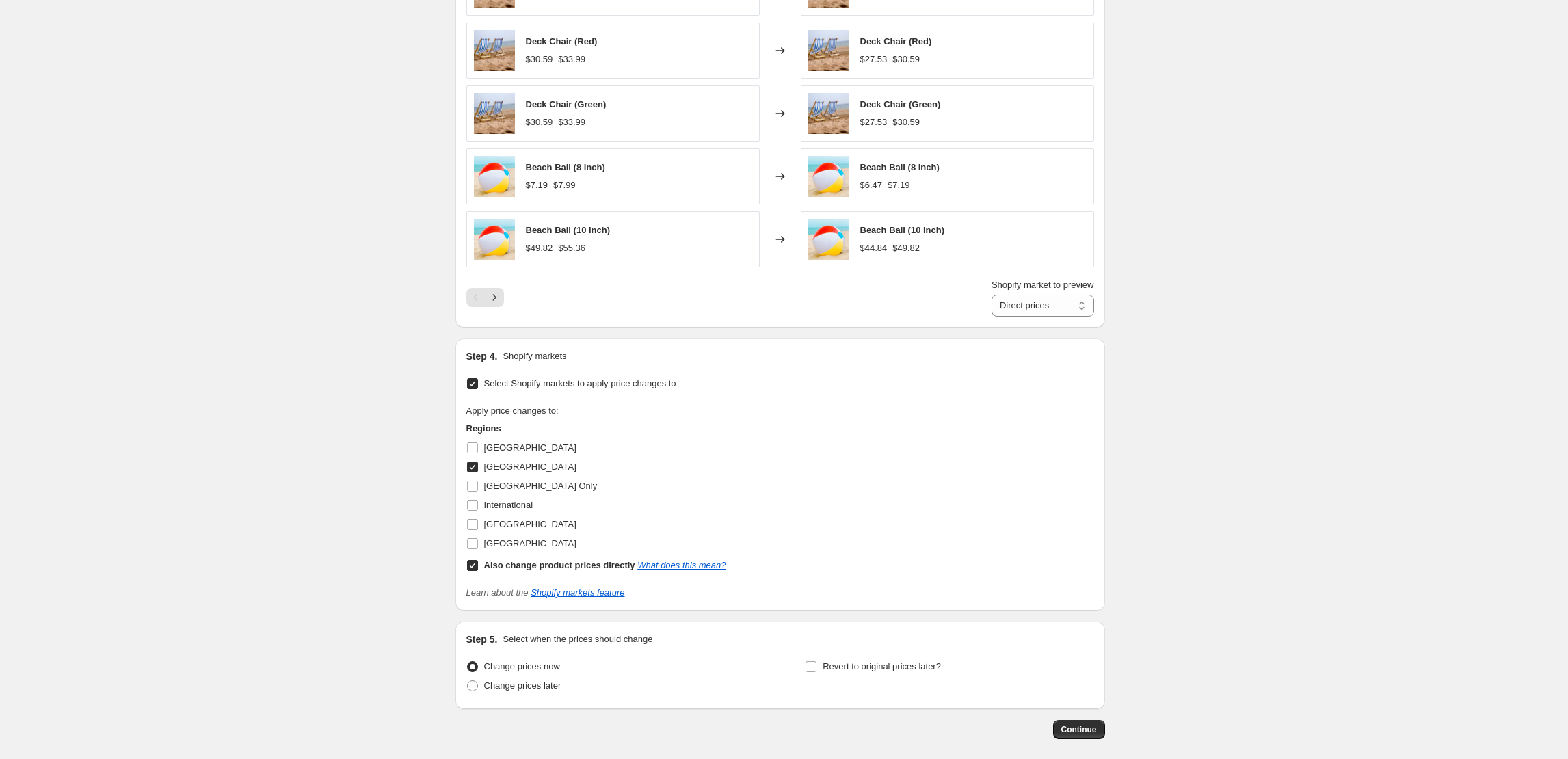
scroll to position [1064, 0]
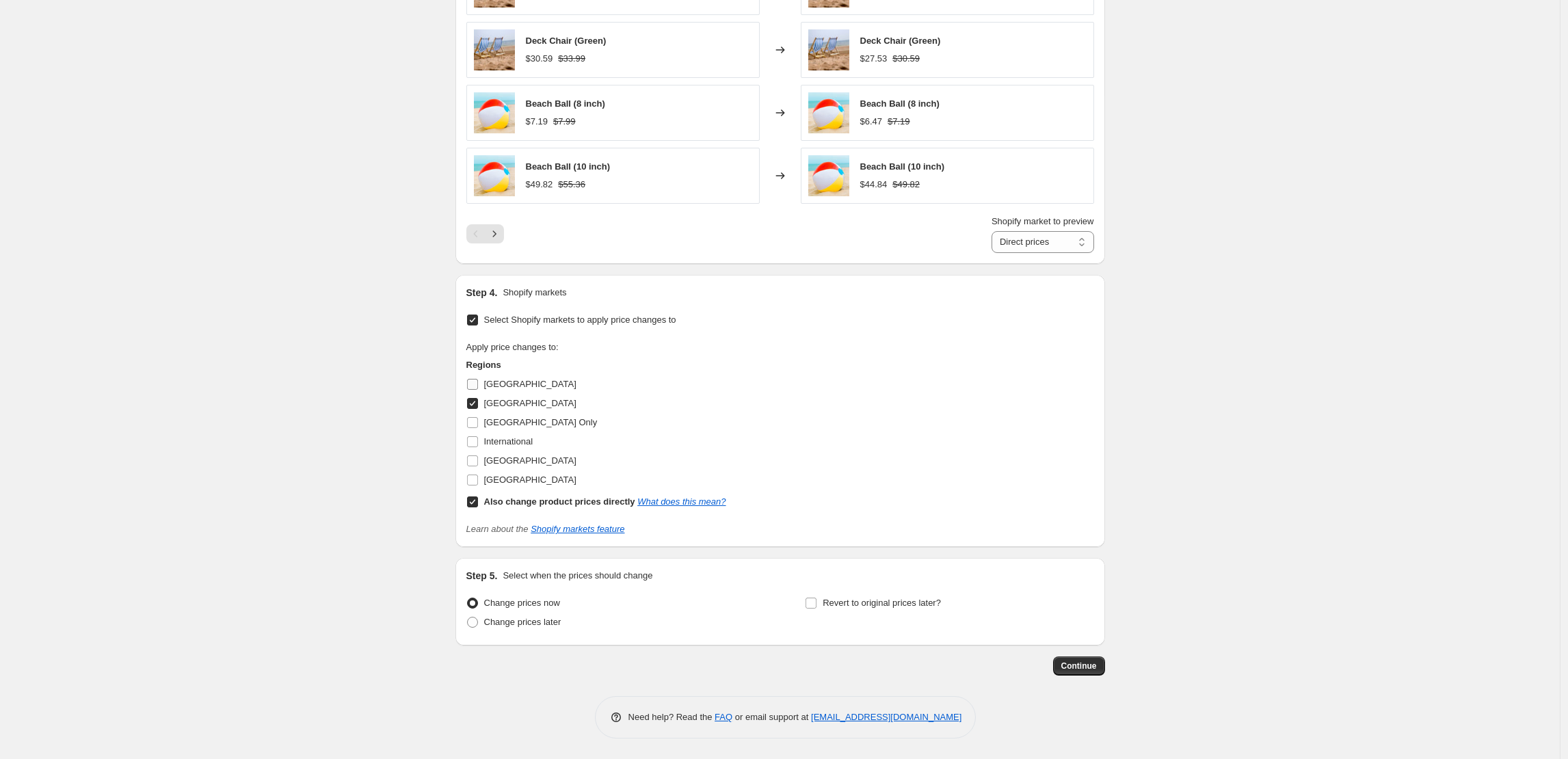
click at [478, 386] on input "[GEOGRAPHIC_DATA]" at bounding box center [473, 384] width 11 height 11
checkbox input "true"
click at [1076, 664] on span "Continue" at bounding box center [1079, 666] width 36 height 11
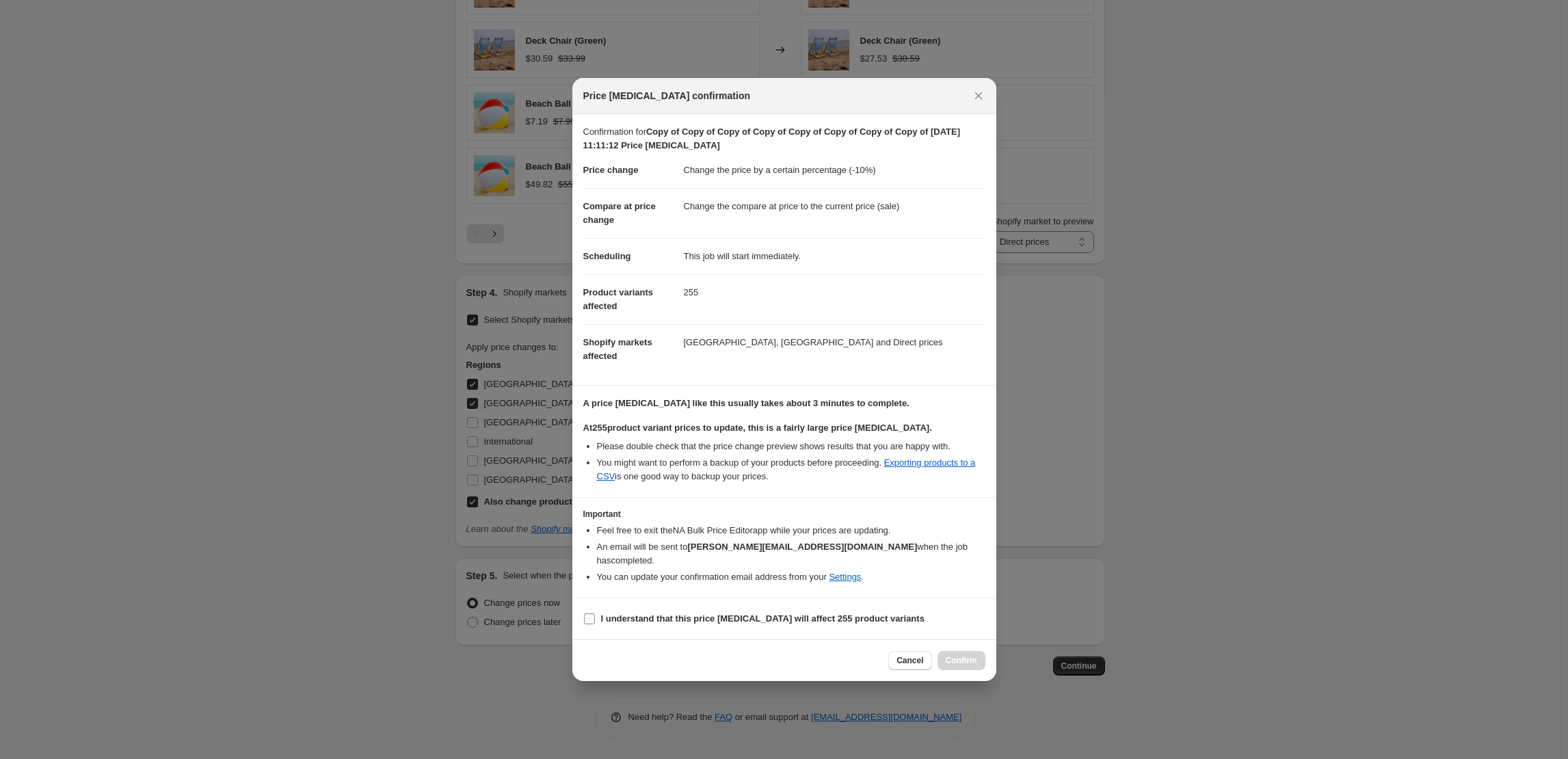
drag, startPoint x: 680, startPoint y: 606, endPoint x: 721, endPoint y: 610, distance: 41.2
click at [680, 613] on b "I understand that this price [MEDICAL_DATA] will affect 255 product variants" at bounding box center [762, 618] width 323 height 10
click at [598, 610] on label "I understand that this price [MEDICAL_DATA] will affect 255 product variants" at bounding box center [754, 619] width 341 height 19
click at [595, 613] on input "I understand that this price [MEDICAL_DATA] will affect 255 product variants" at bounding box center [589, 619] width 11 height 11
checkbox input "true"
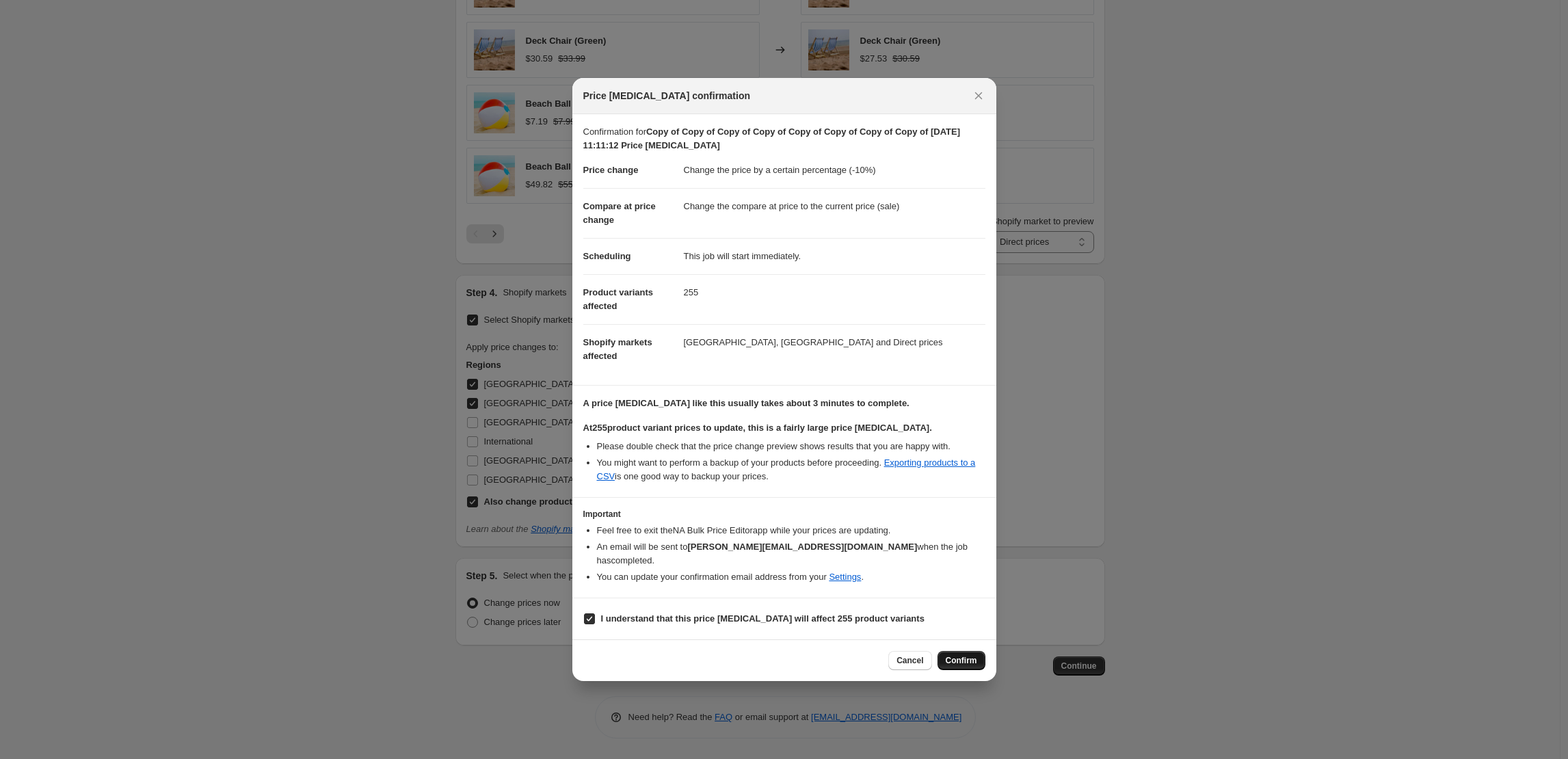
click at [964, 655] on span "Confirm" at bounding box center [962, 660] width 32 height 11
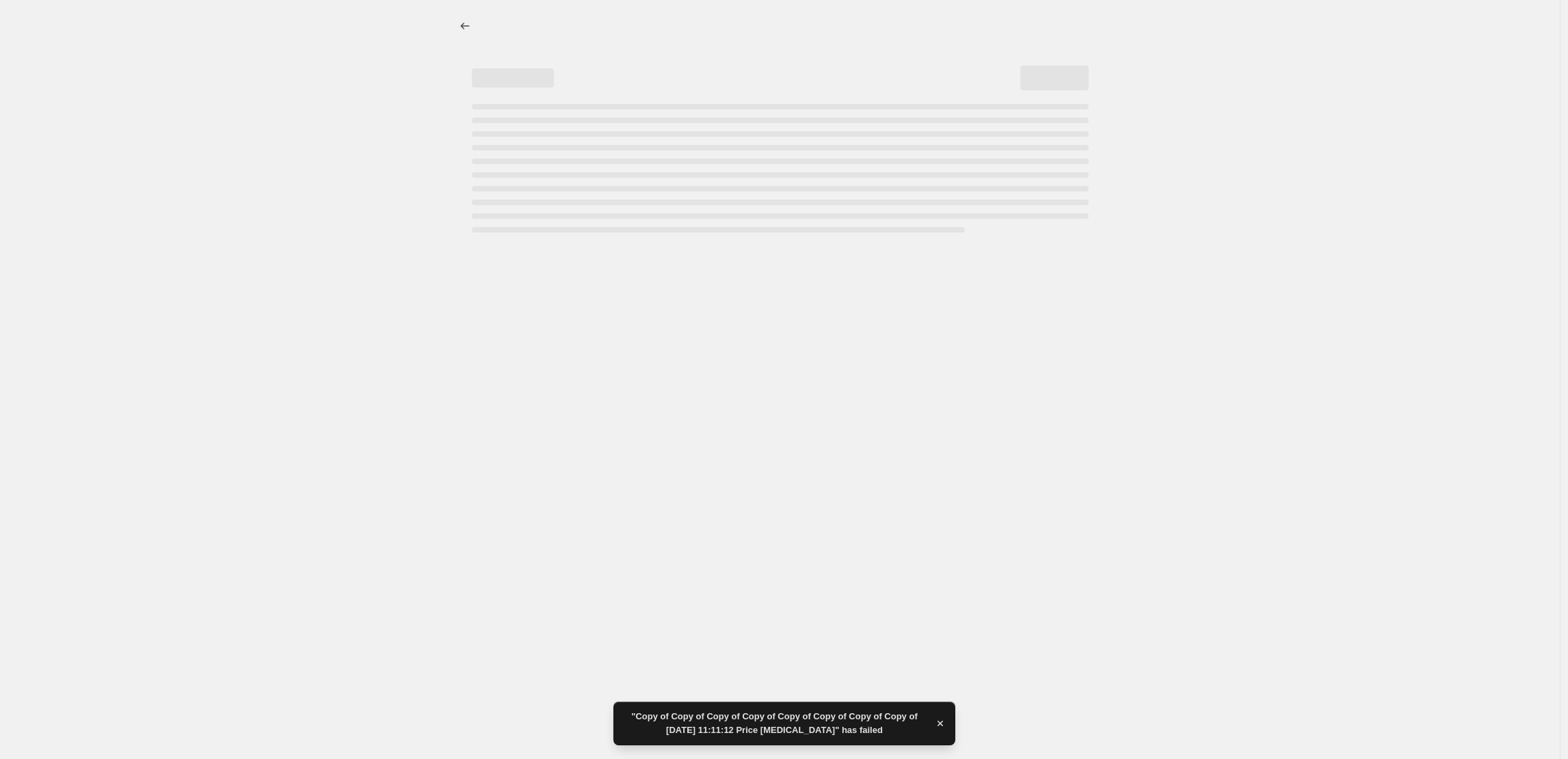
select select "percentage"
select select "collection"
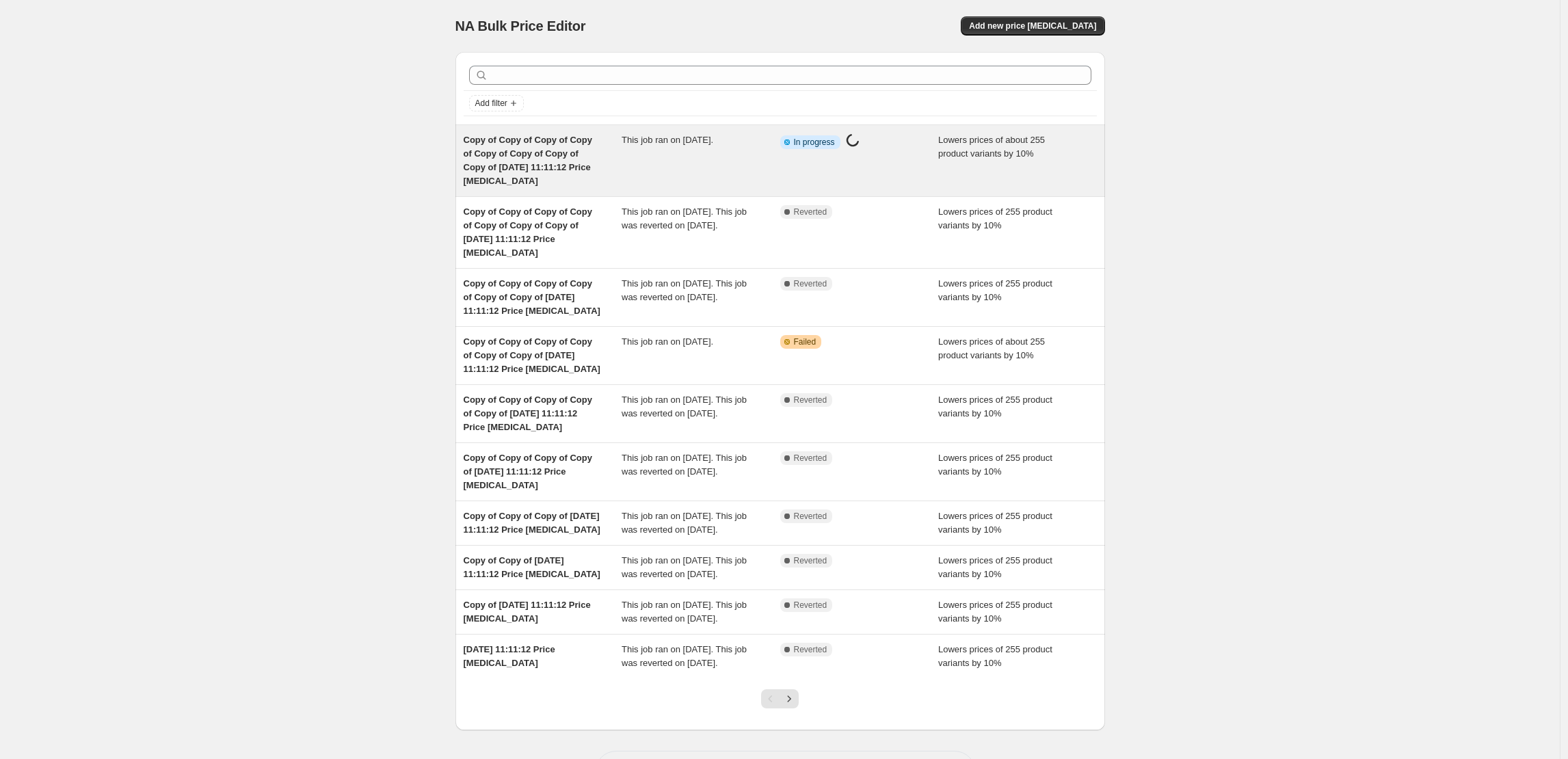
click at [508, 149] on span "Copy of Copy of Copy of Copy of Copy of Copy of Copy of Copy of [DATE] 11:11:12…" at bounding box center [528, 160] width 129 height 51
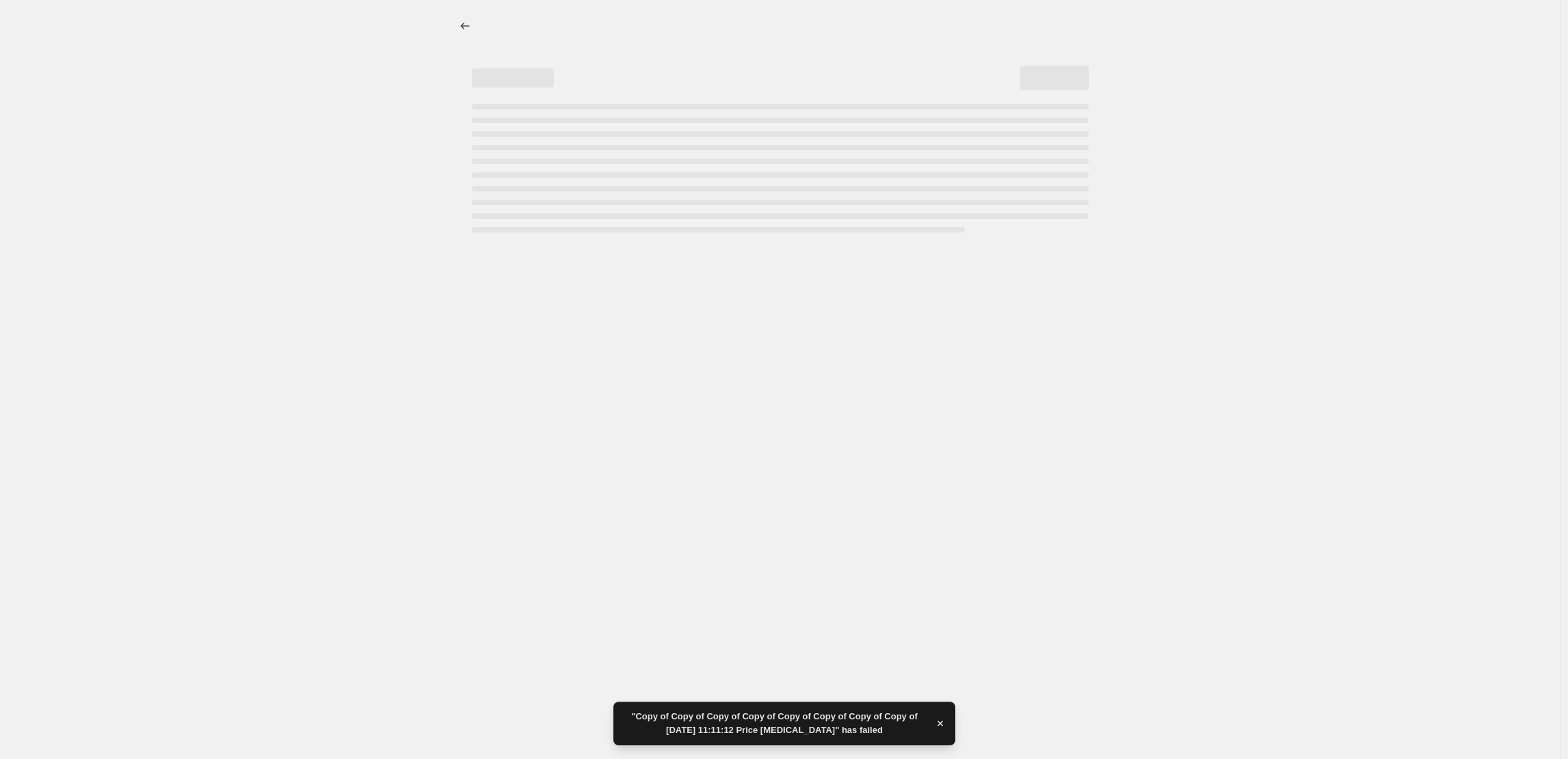
select select "percentage"
select select "collection"
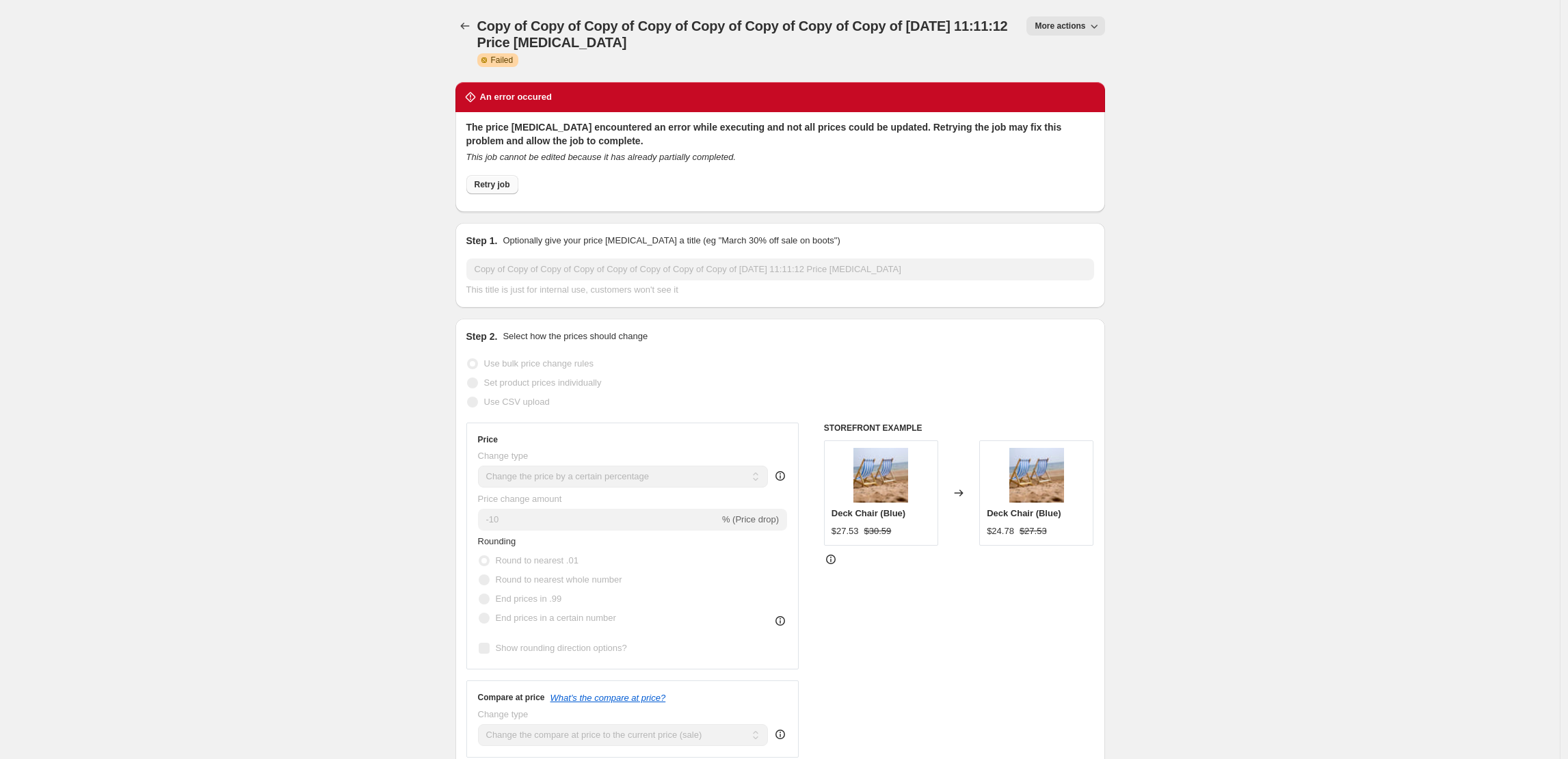
click at [498, 188] on span "Retry job" at bounding box center [493, 185] width 36 height 11
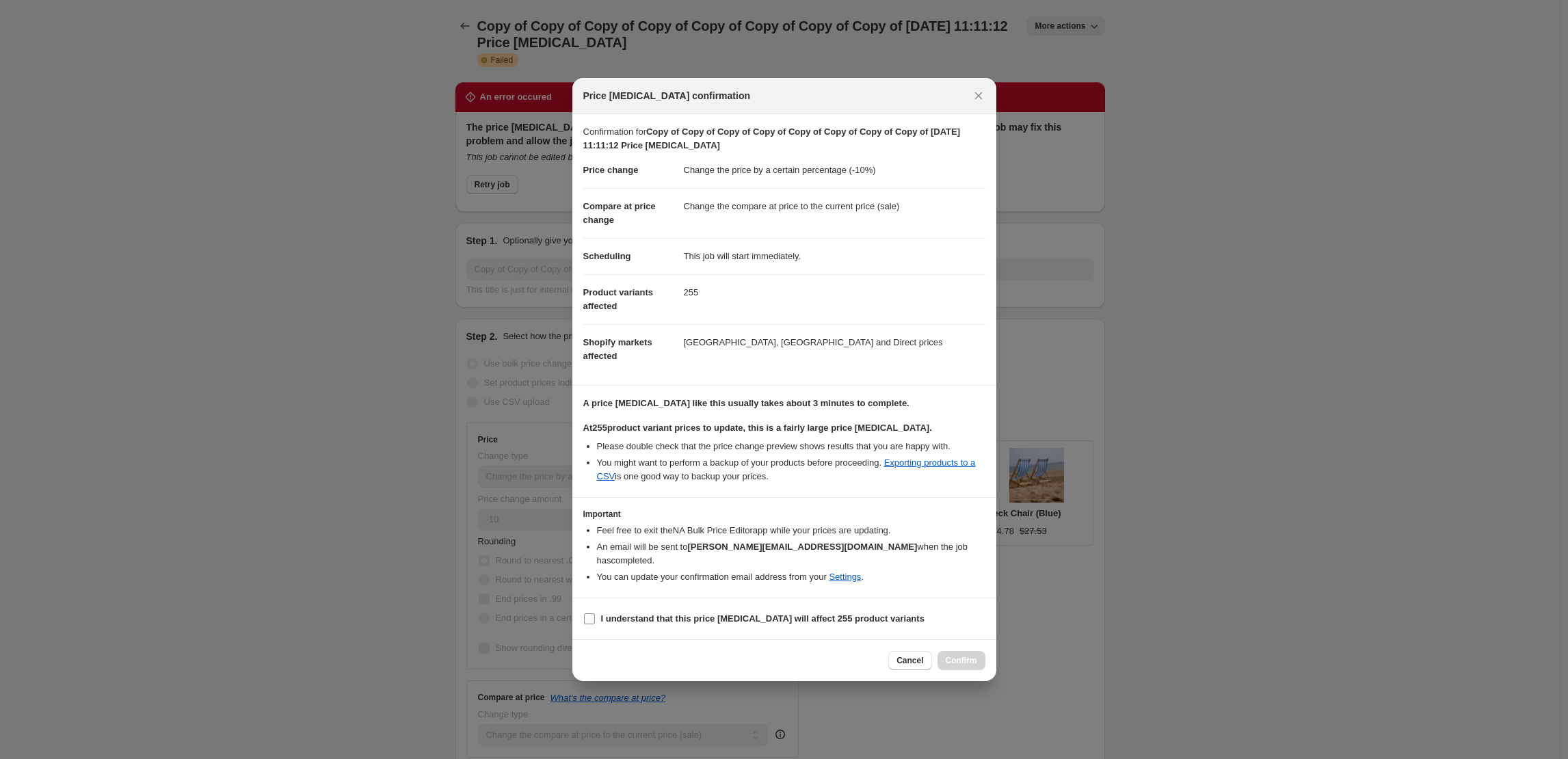
click at [623, 613] on b "I understand that this price [MEDICAL_DATA] will affect 255 product variants" at bounding box center [762, 618] width 323 height 10
click at [595, 613] on input "I understand that this price [MEDICAL_DATA] will affect 255 product variants" at bounding box center [589, 619] width 11 height 11
checkbox input "true"
click at [949, 655] on span "Confirm" at bounding box center [962, 660] width 32 height 11
